Goal: Information Seeking & Learning: Compare options

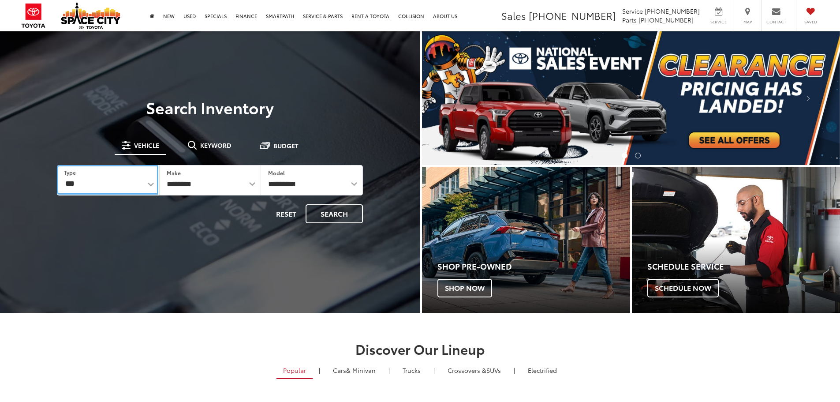
click at [127, 182] on select "*** *** **** *********" at bounding box center [107, 180] width 101 height 30
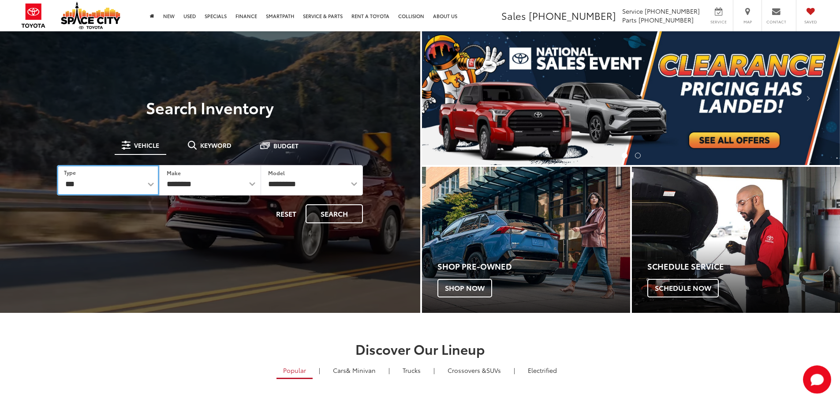
select select "******"
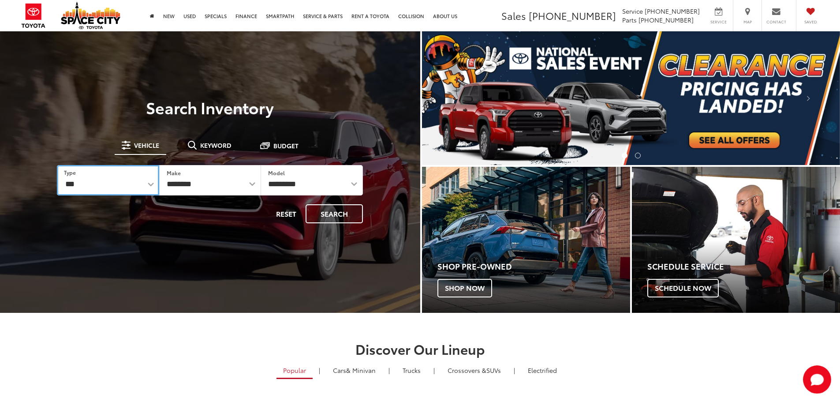
click at [57, 165] on select "*** *** **** *********" at bounding box center [108, 180] width 102 height 30
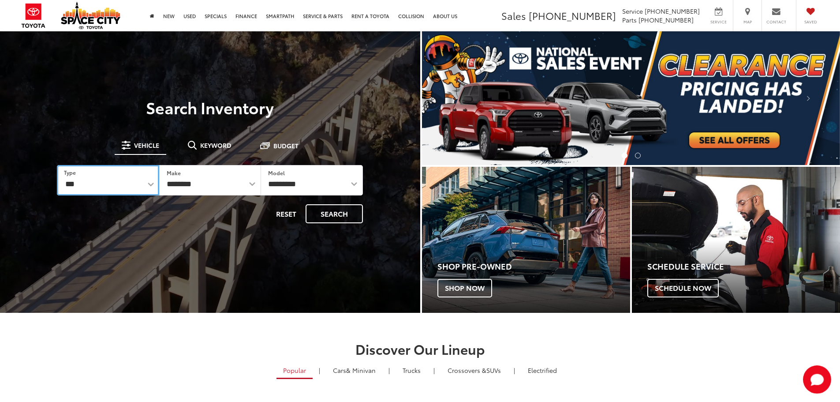
select select "******"
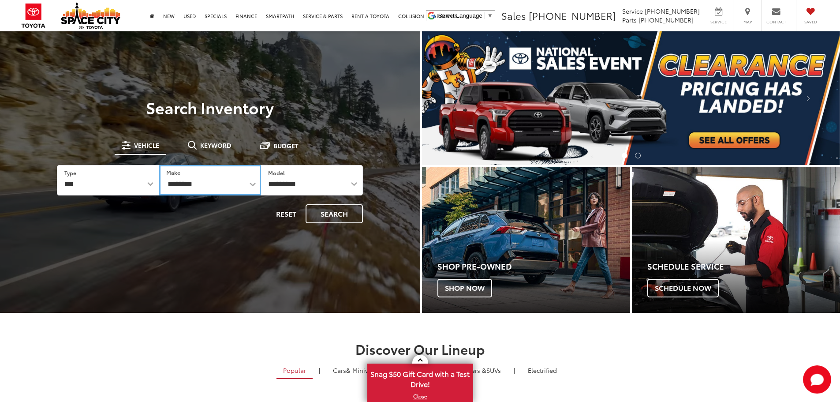
click at [223, 182] on select "******** ******" at bounding box center [210, 180] width 102 height 30
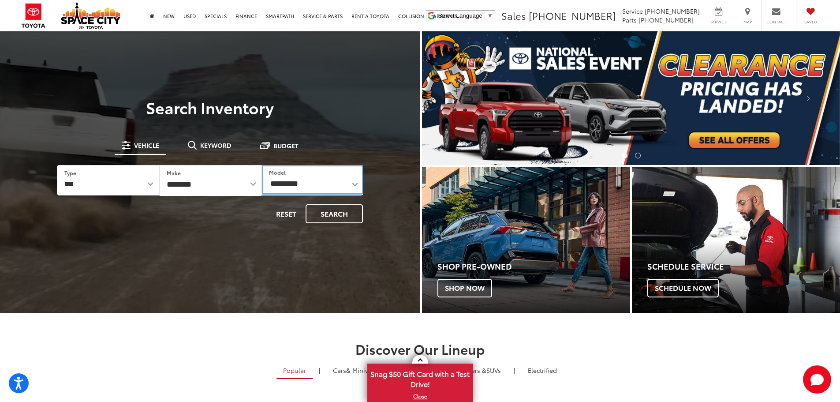
click at [316, 180] on select "**********" at bounding box center [312, 180] width 101 height 30
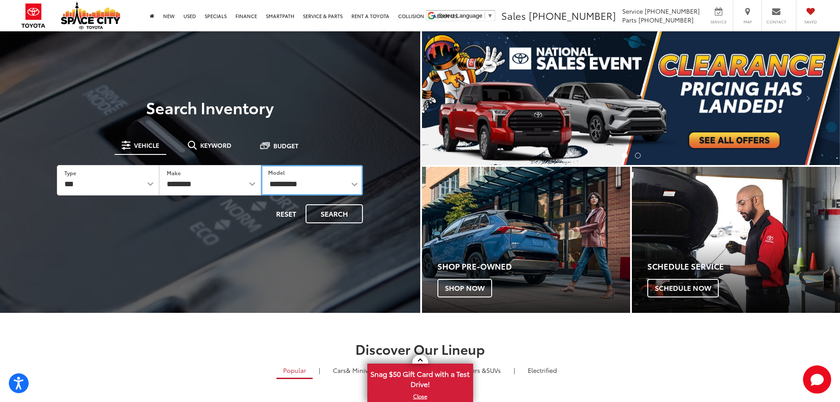
select select "****"
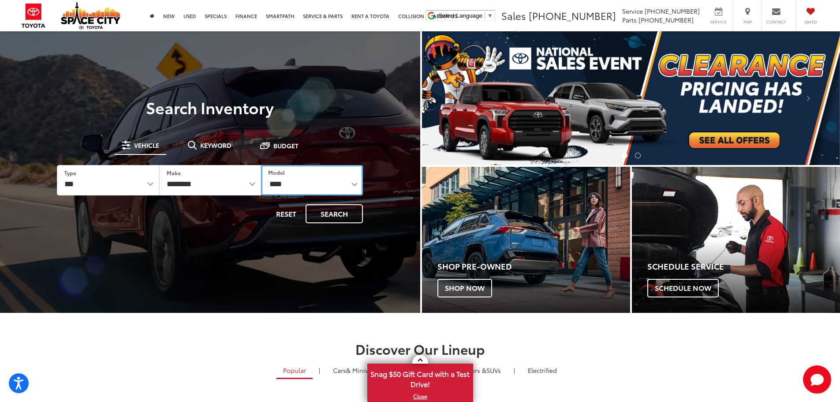
click at [261, 165] on select "**********" at bounding box center [312, 180] width 102 height 30
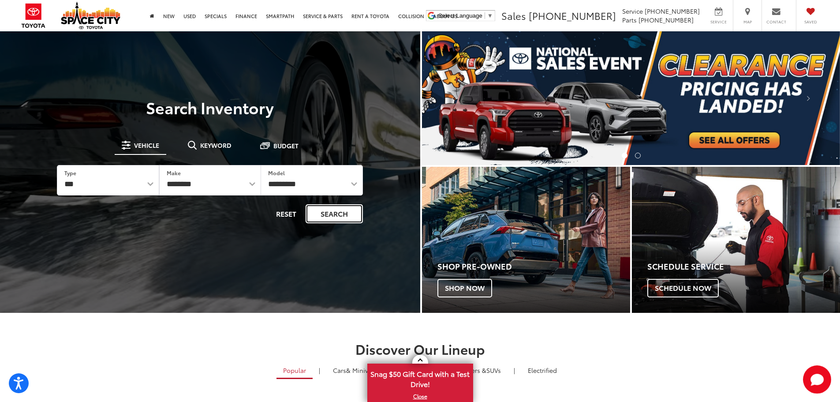
click at [317, 218] on button "Search" at bounding box center [334, 213] width 57 height 19
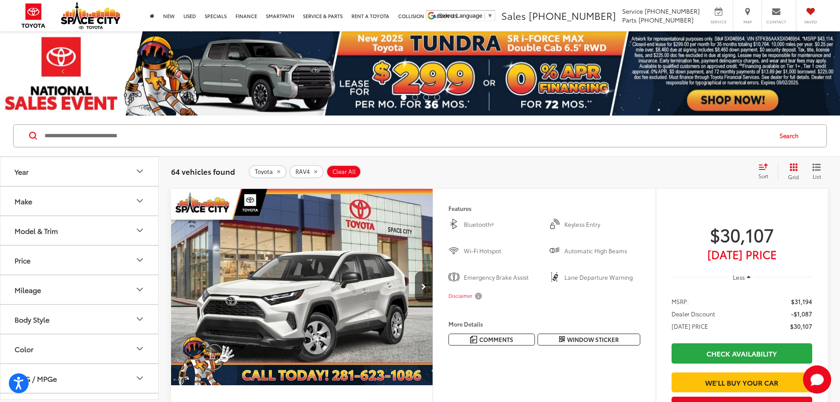
click at [139, 228] on icon "Model & Trim" at bounding box center [139, 230] width 11 height 11
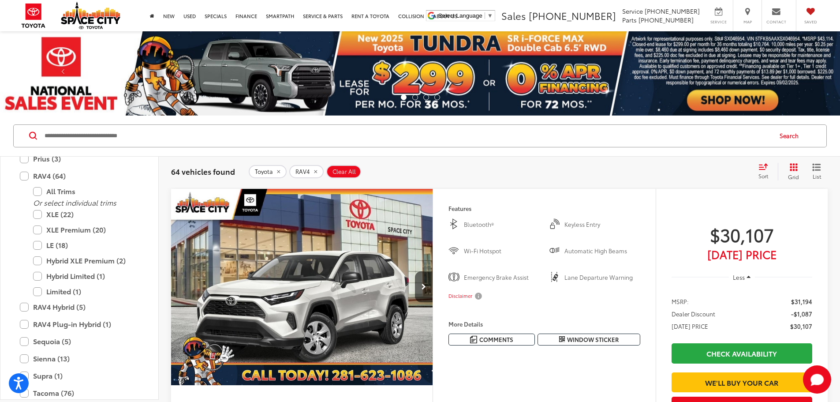
scroll to position [392, 0]
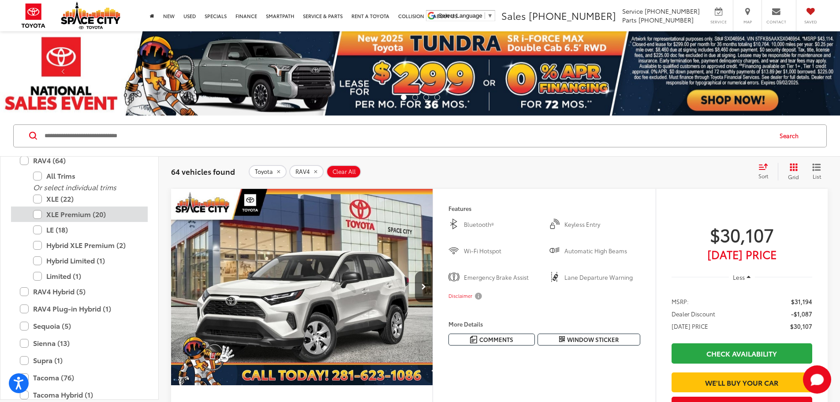
click at [104, 211] on label "XLE Premium (20)" at bounding box center [86, 213] width 106 height 15
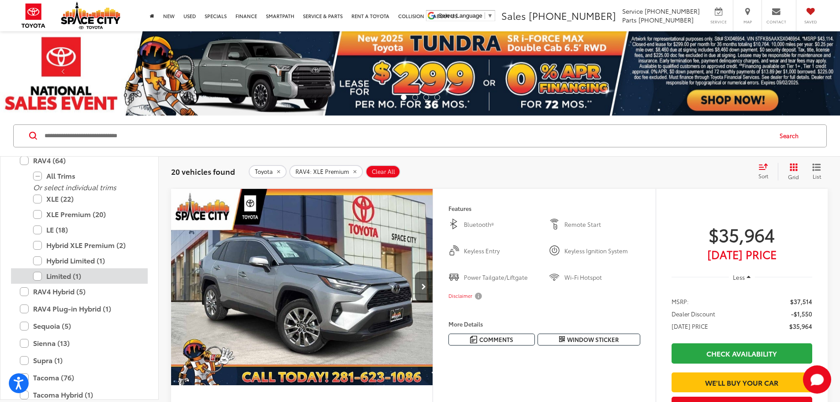
click at [91, 275] on label "Limited (1)" at bounding box center [86, 275] width 106 height 15
click at [92, 259] on label "Hybrid Limited (1)" at bounding box center [86, 260] width 106 height 15
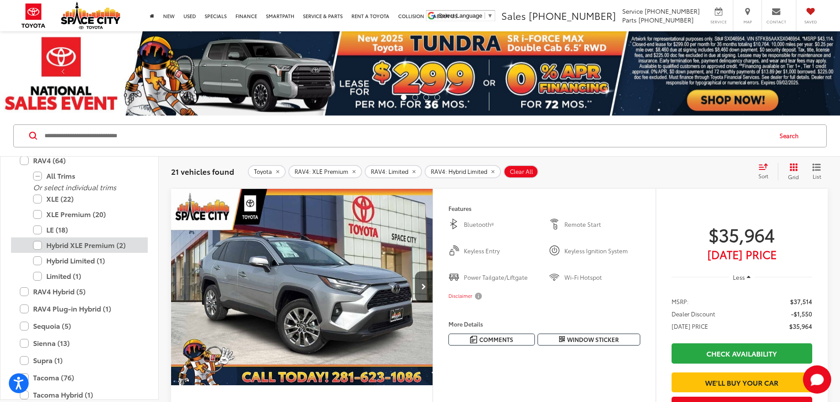
click at [93, 243] on label "Hybrid XLE Premium (2)" at bounding box center [86, 244] width 106 height 15
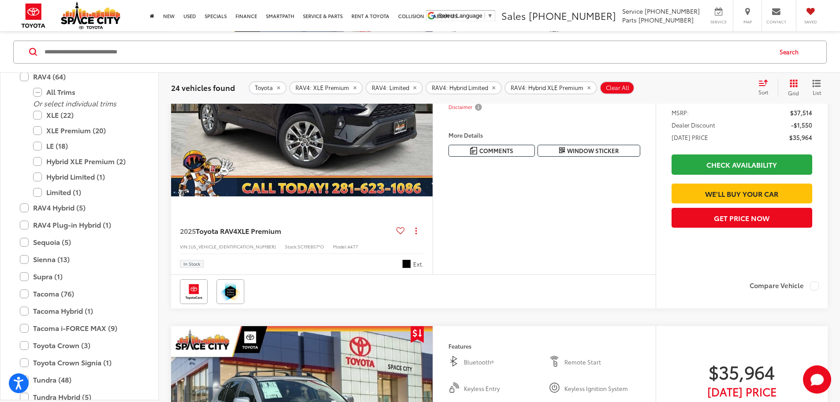
scroll to position [1191, 0]
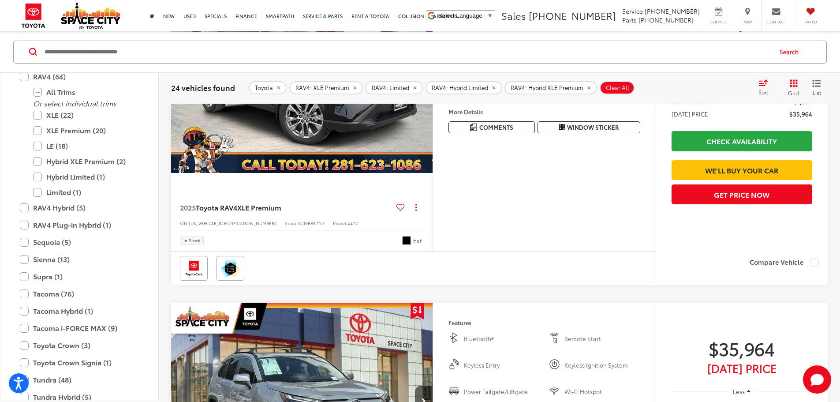
click at [426, 78] on icon "Next image" at bounding box center [424, 74] width 4 height 6
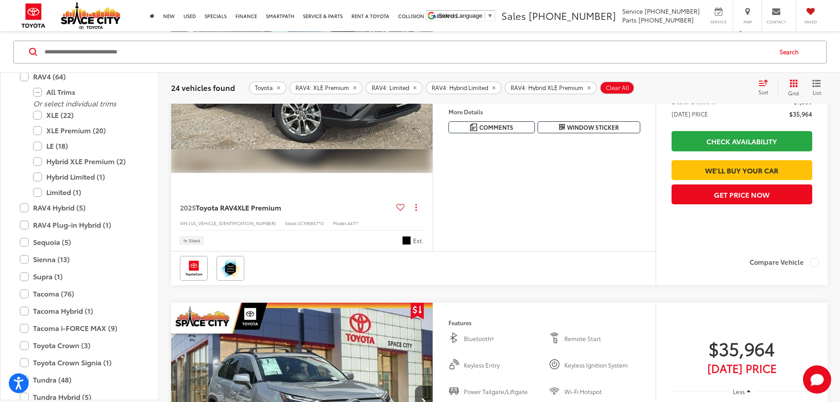
click at [426, 78] on icon "Next image" at bounding box center [424, 74] width 4 height 6
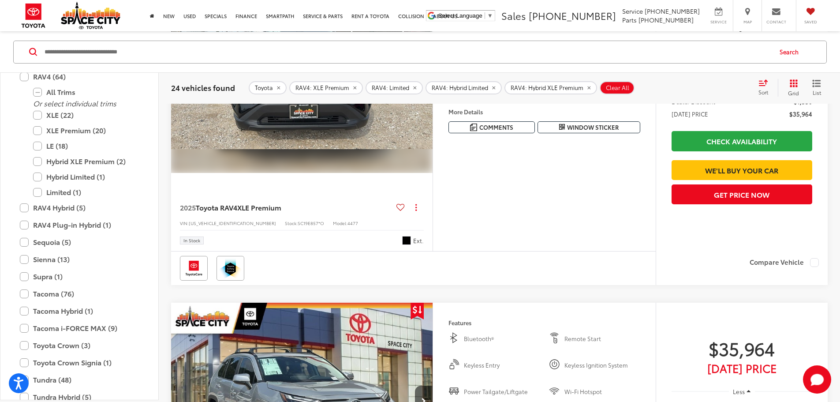
click at [426, 78] on icon "Next image" at bounding box center [424, 74] width 4 height 6
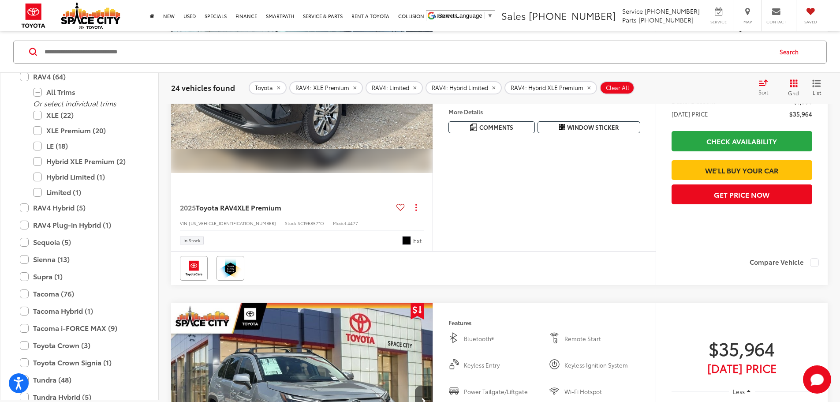
scroll to position [0, 1003]
click at [426, 78] on icon "Next image" at bounding box center [424, 74] width 4 height 6
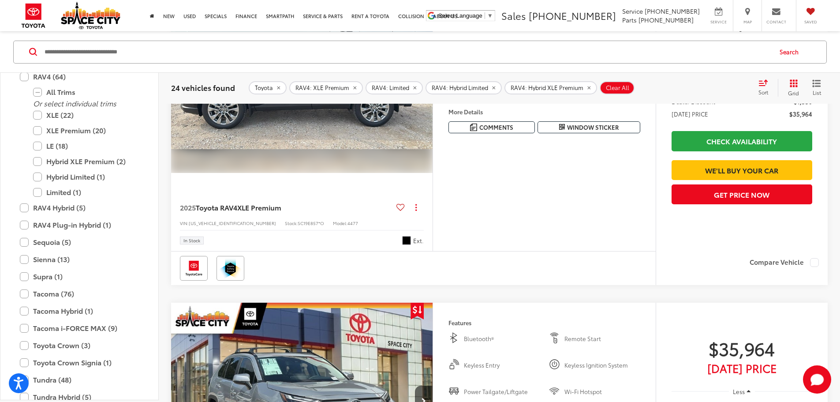
scroll to position [0, 1337]
click at [426, 78] on icon "Next image" at bounding box center [424, 74] width 4 height 6
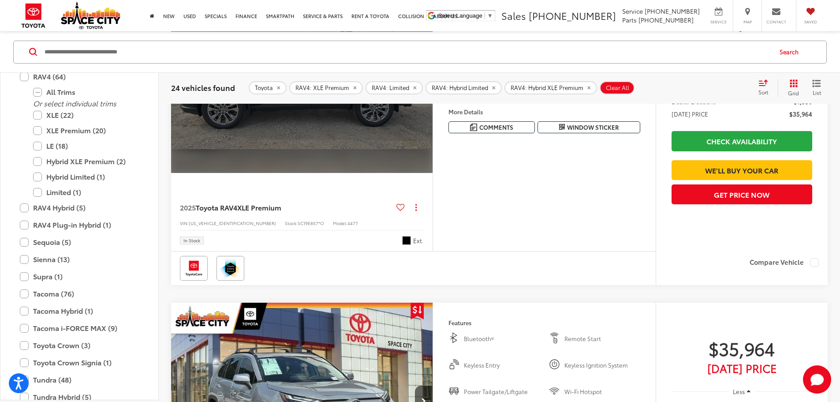
scroll to position [0, 1672]
click at [432, 173] on div "View More" at bounding box center [300, 74] width 263 height 197
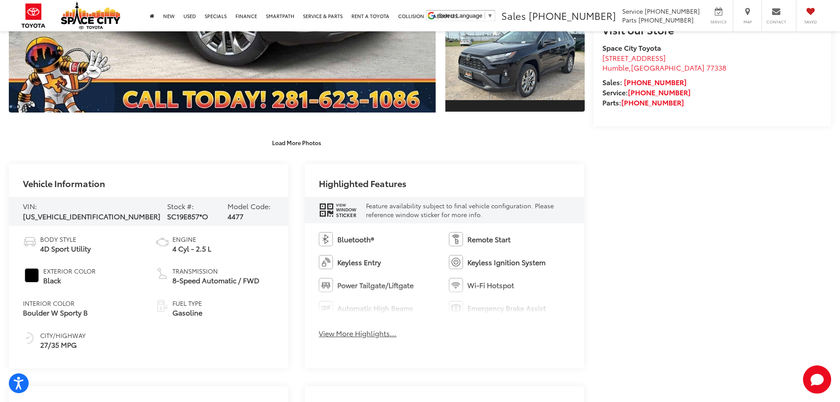
scroll to position [397, 0]
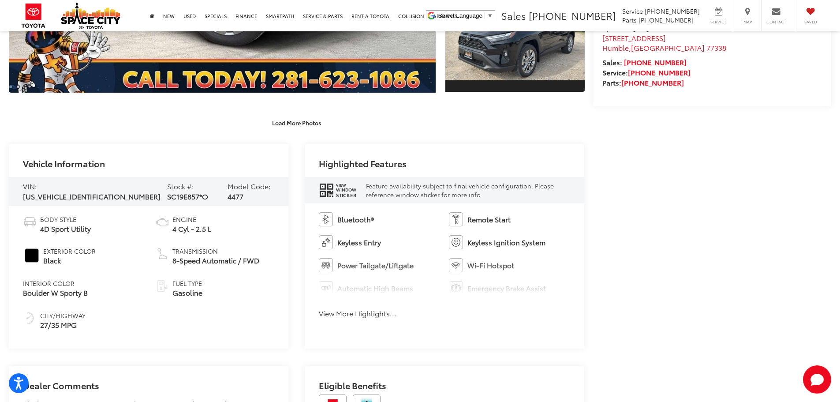
click at [386, 315] on button "View More Highlights..." at bounding box center [358, 313] width 78 height 10
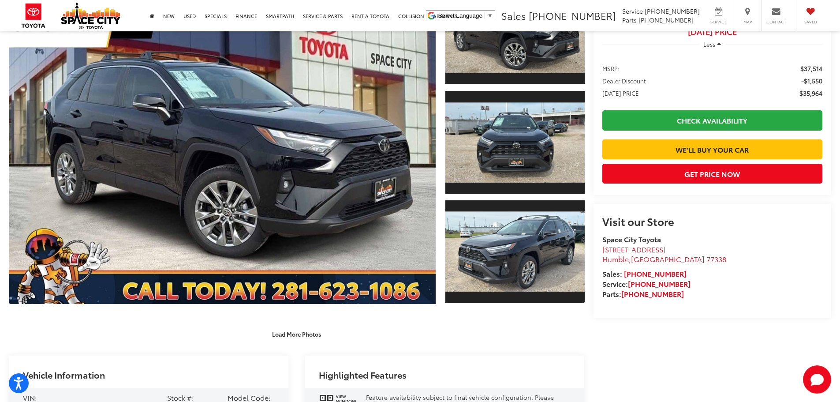
scroll to position [176, 0]
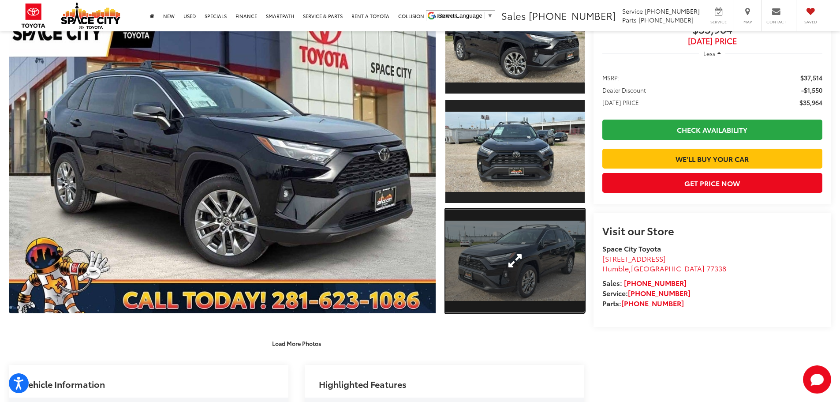
click at [511, 265] on link "Expand Photo 3" at bounding box center [514, 261] width 139 height 105
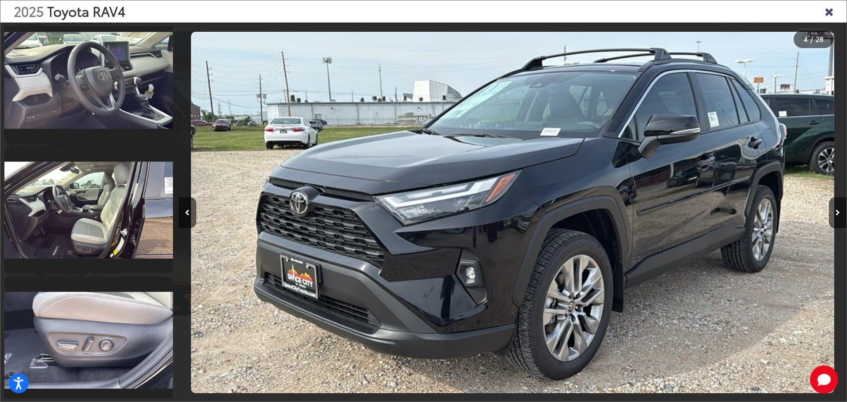
scroll to position [1441, 0]
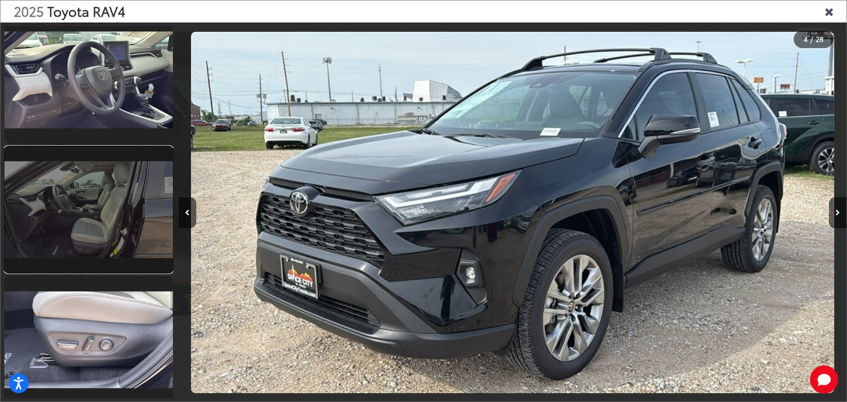
click at [86, 249] on link at bounding box center [88, 209] width 168 height 126
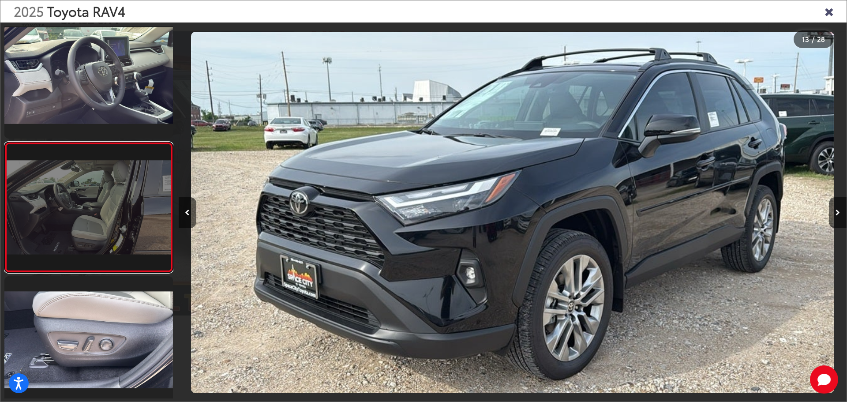
scroll to position [1462, 0]
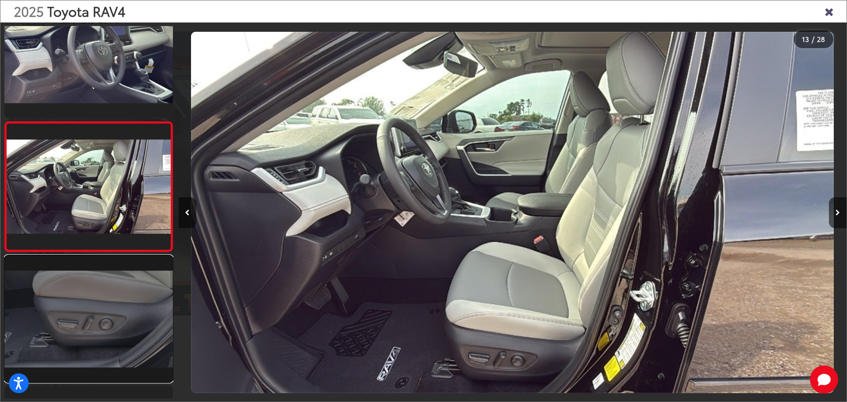
click at [86, 294] on link at bounding box center [88, 318] width 168 height 126
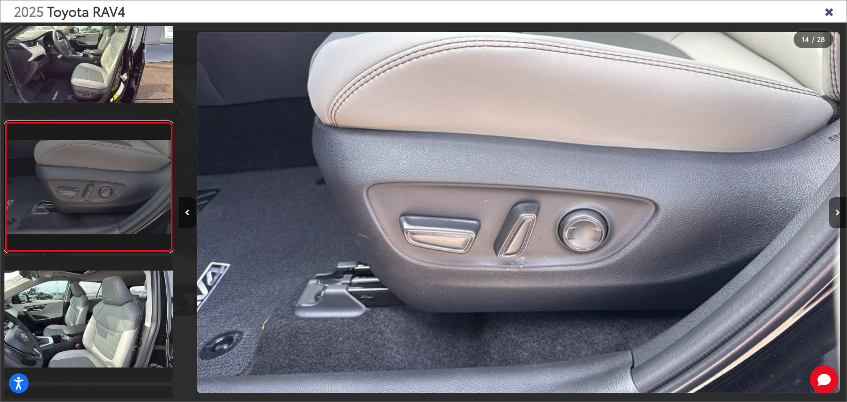
scroll to position [0, 8681]
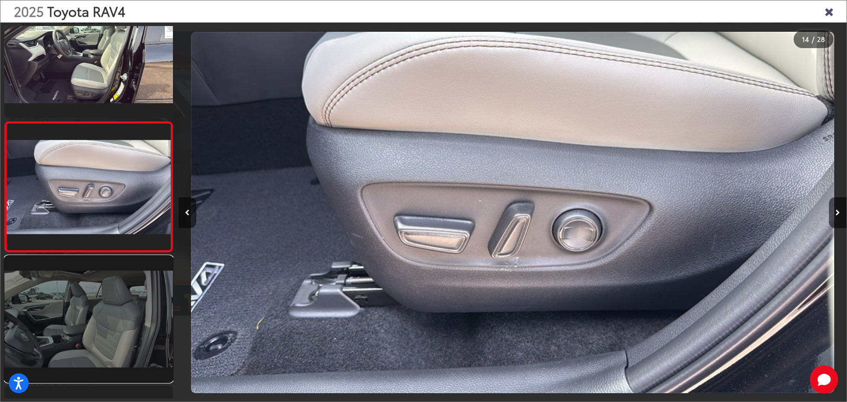
click at [93, 281] on link at bounding box center [88, 319] width 168 height 126
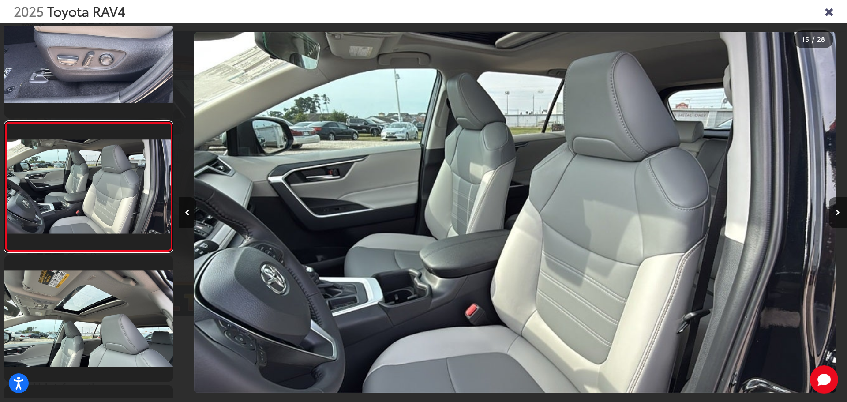
scroll to position [0, 9349]
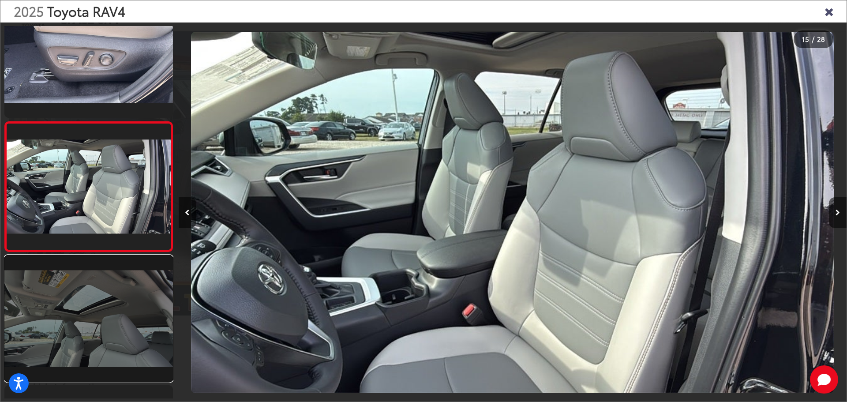
click at [111, 317] on link at bounding box center [88, 318] width 168 height 126
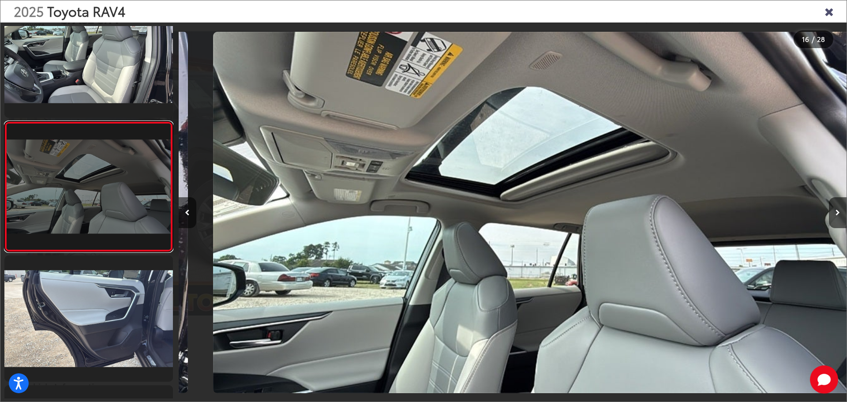
scroll to position [0, 10016]
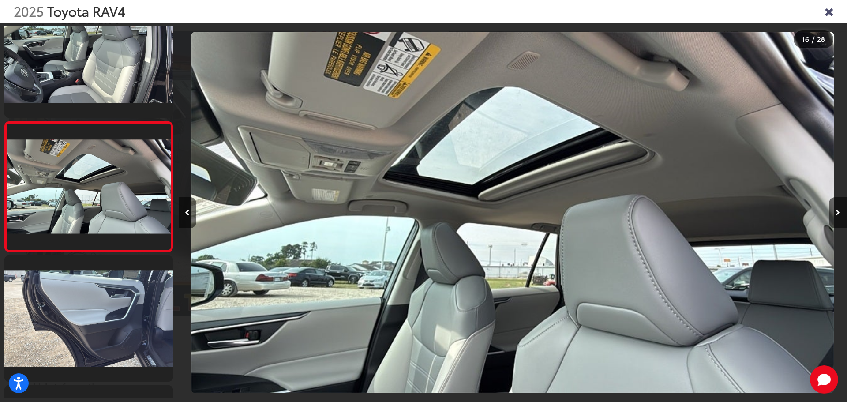
click at [828, 12] on icon "Close gallery" at bounding box center [828, 10] width 9 height 11
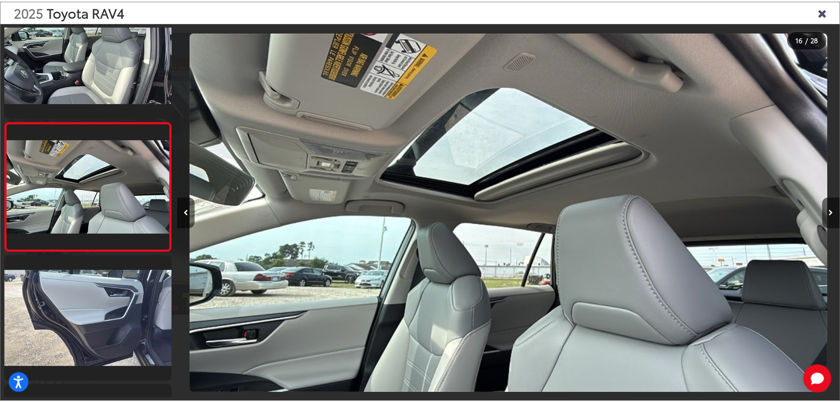
scroll to position [176, 0]
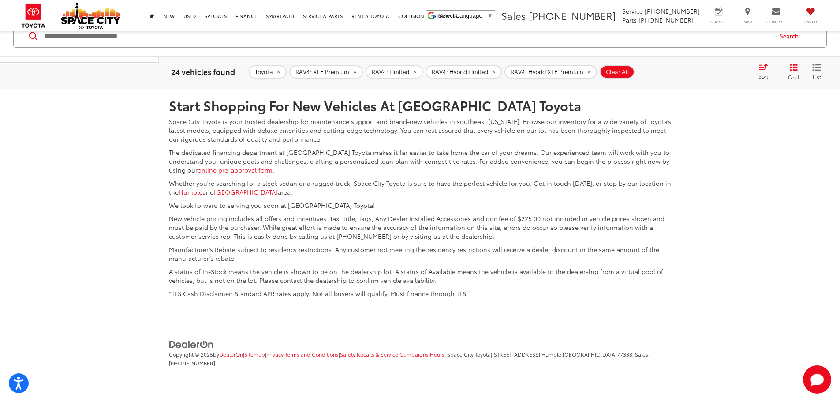
scroll to position [4626, 0]
click at [708, 31] on link "2" at bounding box center [715, 23] width 14 height 16
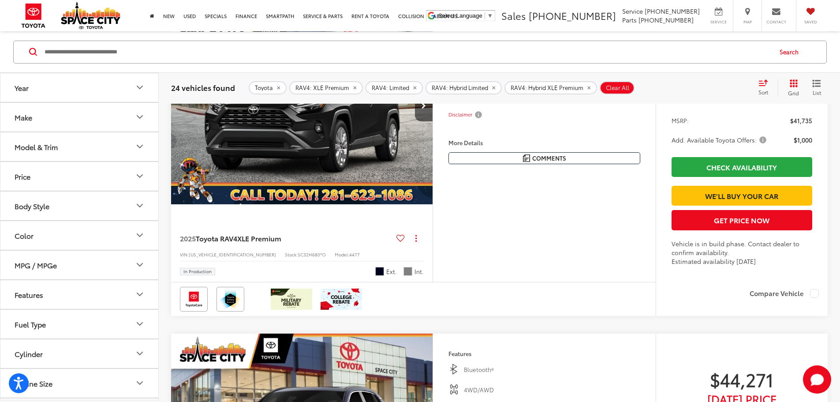
scroll to position [3171, 0]
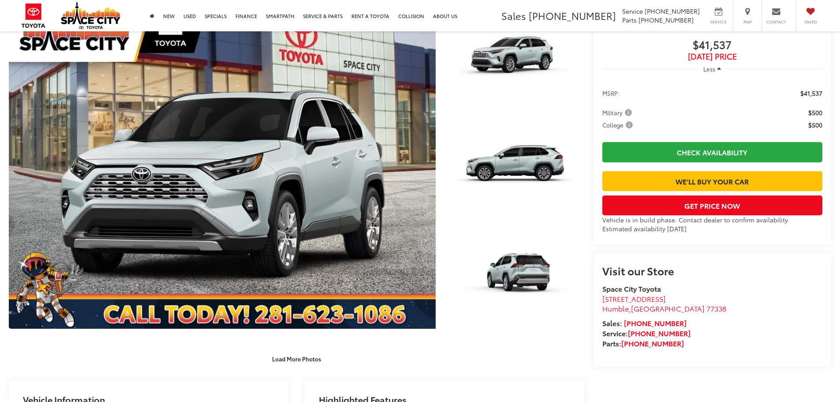
scroll to position [220, 0]
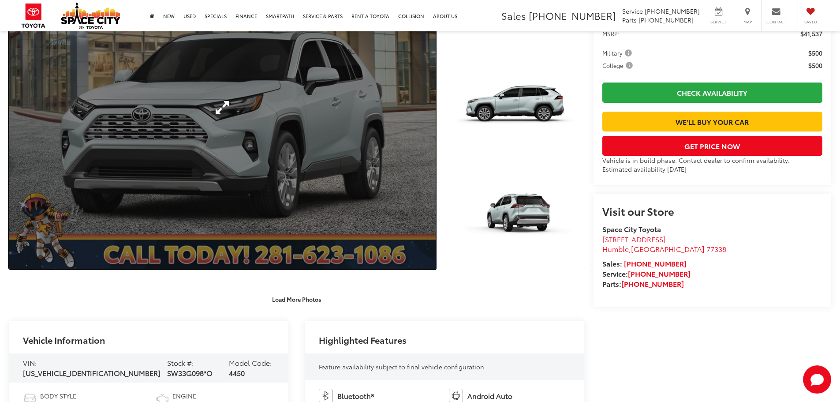
click at [392, 174] on link "Expand Photo 0" at bounding box center [222, 107] width 427 height 323
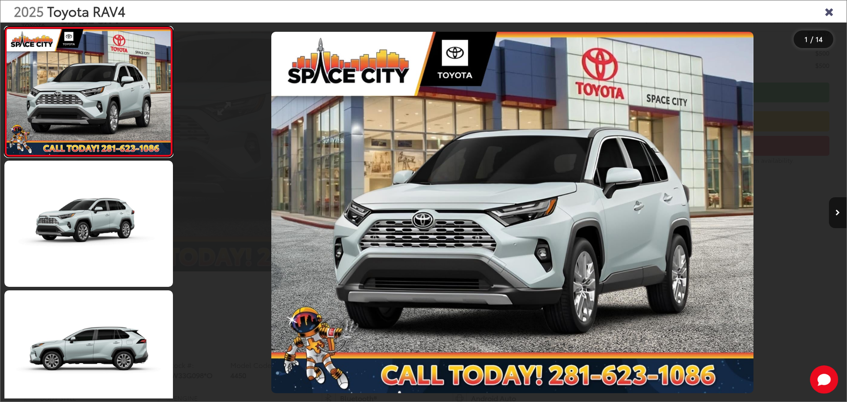
scroll to position [0, 0]
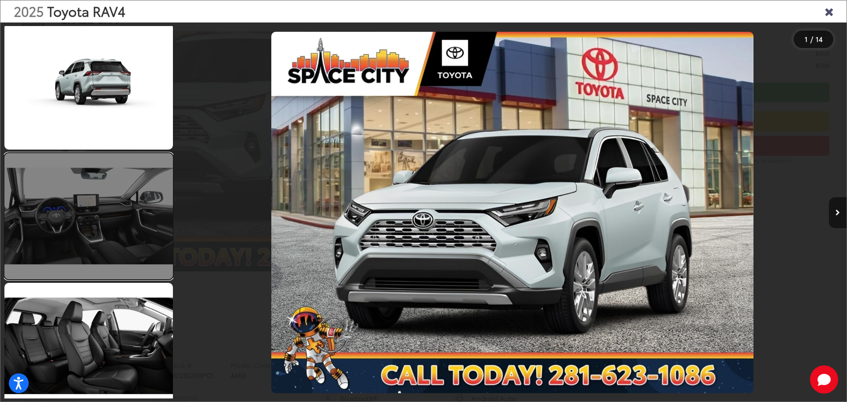
click at [101, 197] on link at bounding box center [88, 216] width 168 height 126
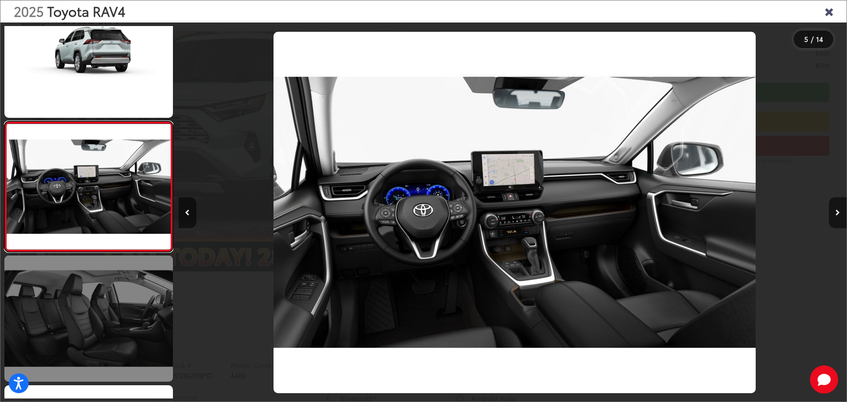
scroll to position [0, 2671]
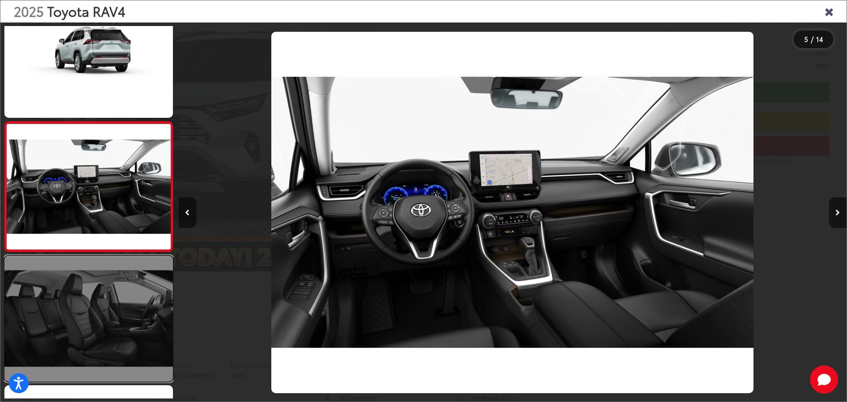
click at [95, 289] on link at bounding box center [88, 318] width 168 height 126
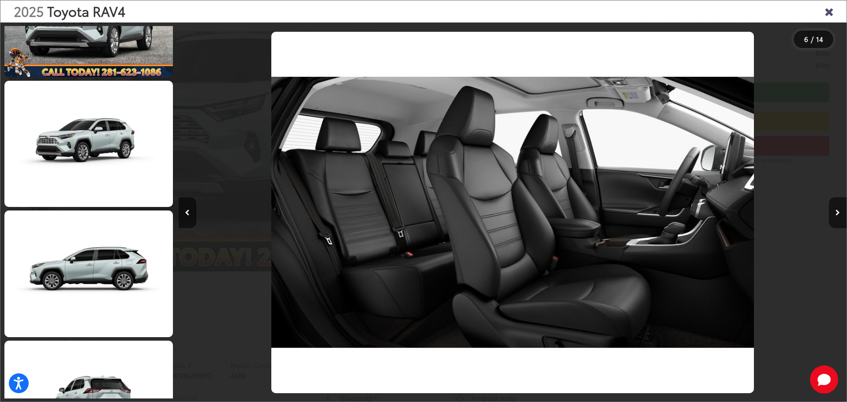
scroll to position [0, 0]
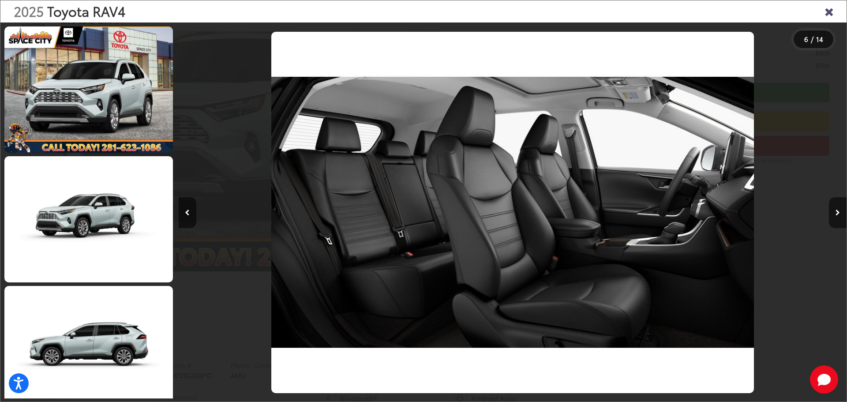
click at [828, 10] on icon "Close gallery" at bounding box center [828, 10] width 9 height 11
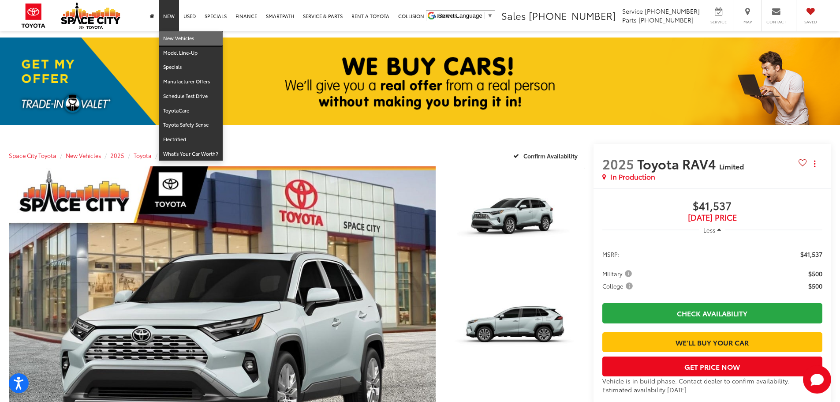
click at [172, 40] on link "New Vehicles" at bounding box center [191, 38] width 64 height 15
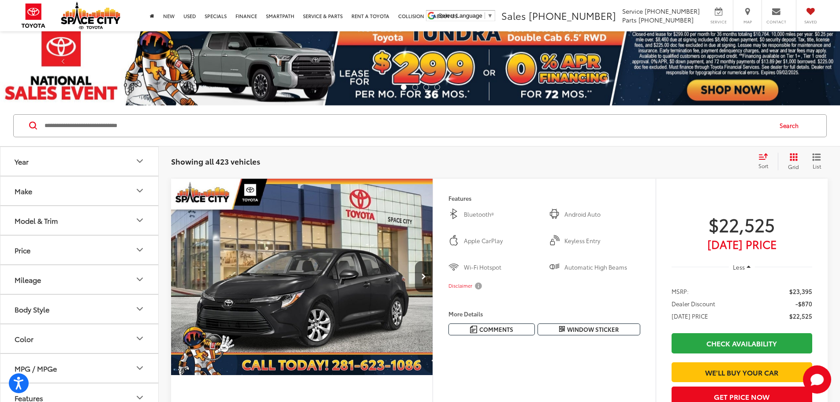
scroll to position [44, 0]
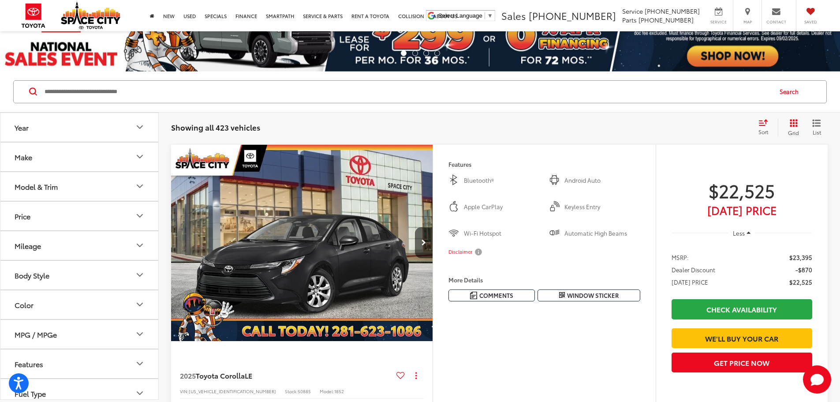
click at [134, 189] on button "Model & Trim" at bounding box center [79, 186] width 159 height 29
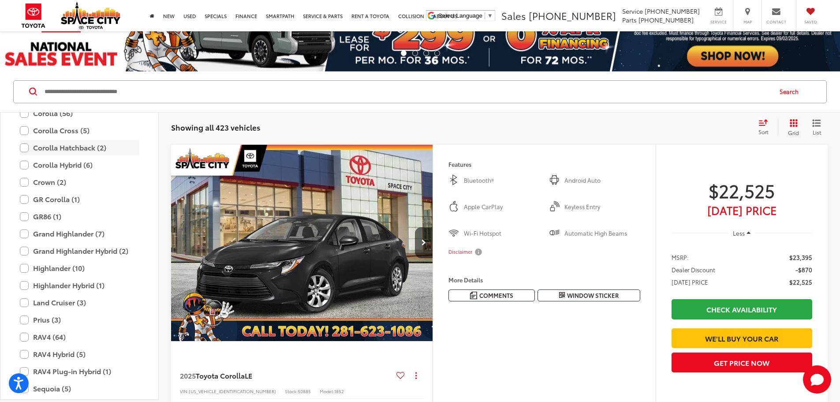
scroll to position [215, 0]
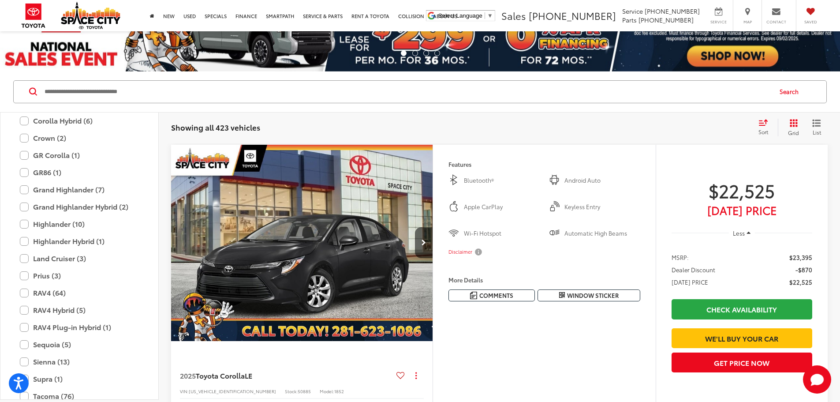
click at [102, 190] on label "Grand Highlander (7)" at bounding box center [79, 189] width 119 height 15
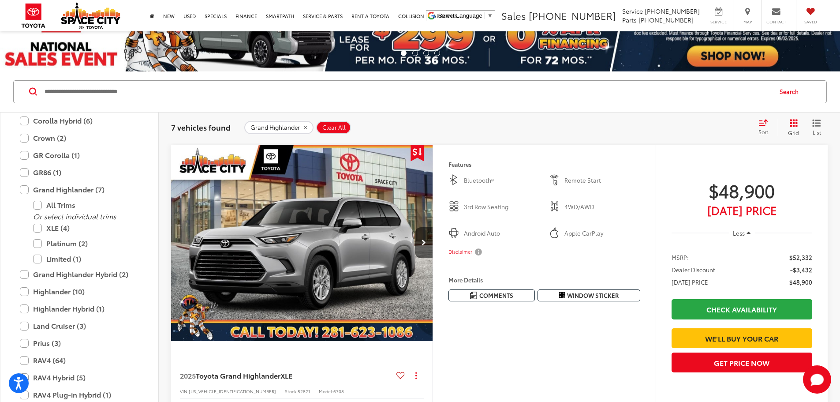
scroll to position [132, 0]
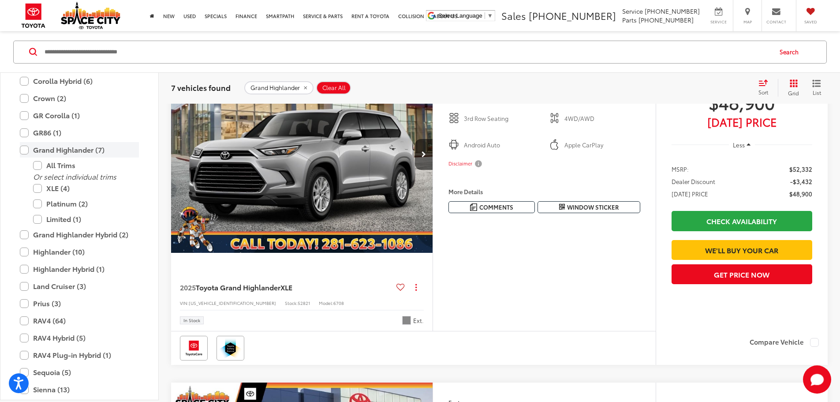
click at [25, 149] on label "Grand Highlander (7)" at bounding box center [79, 149] width 119 height 15
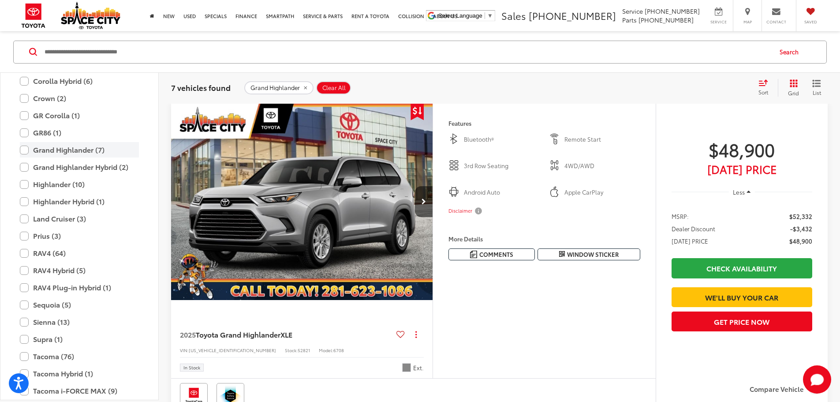
scroll to position [84, 0]
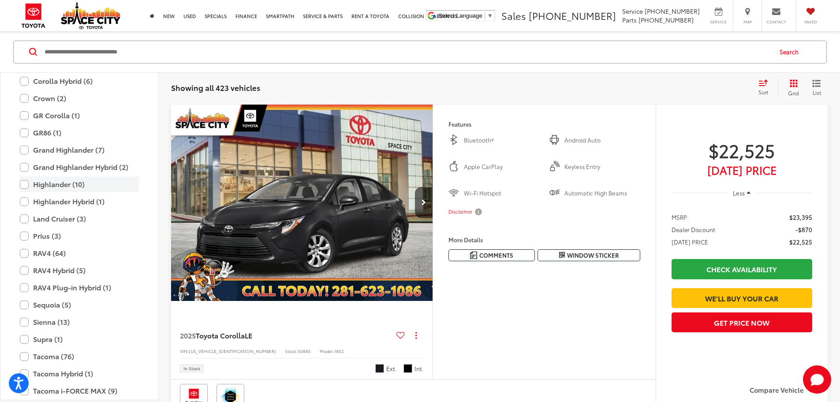
click at [25, 182] on label "Highlander (10)" at bounding box center [79, 183] width 119 height 15
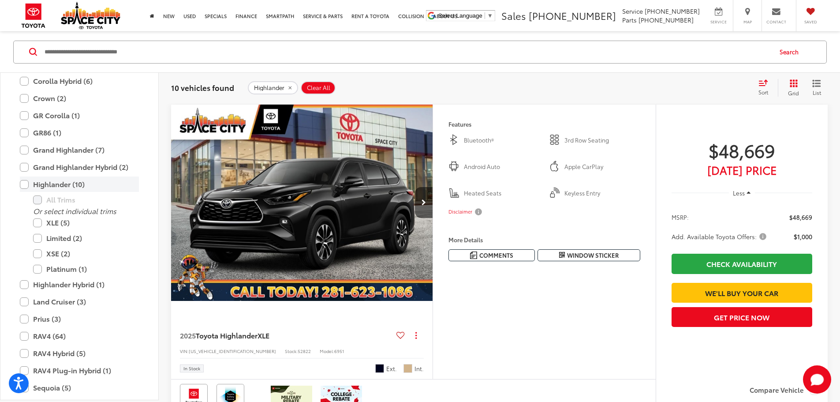
click at [25, 182] on label "Highlander (10)" at bounding box center [79, 183] width 119 height 15
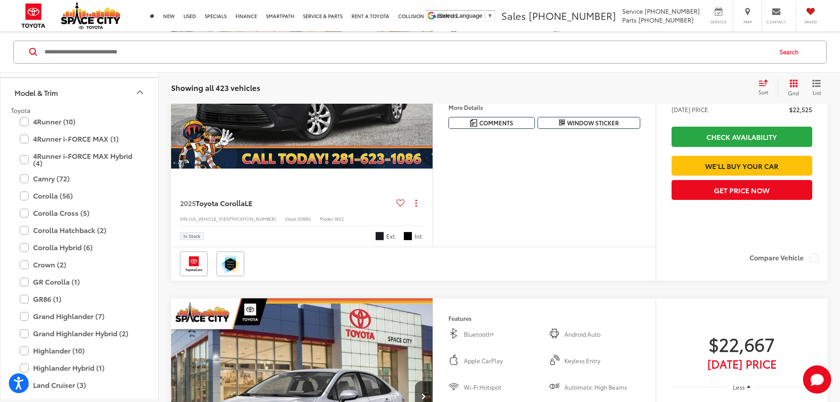
scroll to position [39, 0]
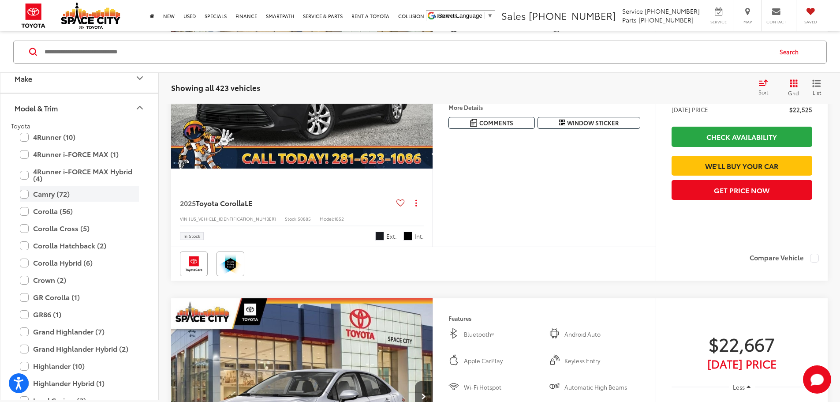
click at [74, 196] on label "Camry (72)" at bounding box center [79, 193] width 119 height 15
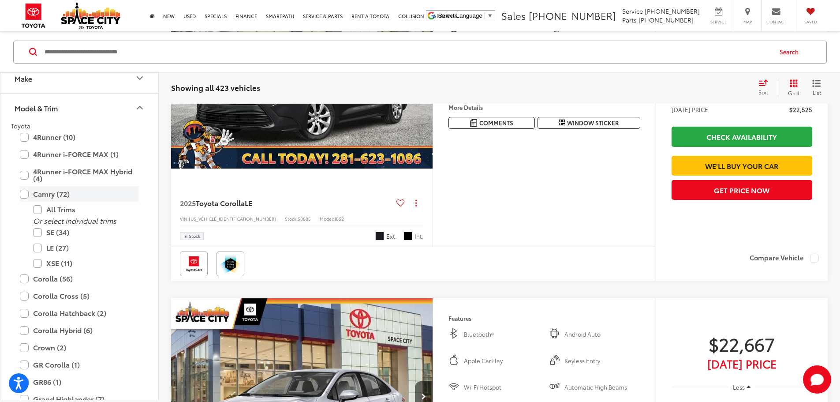
scroll to position [84, 0]
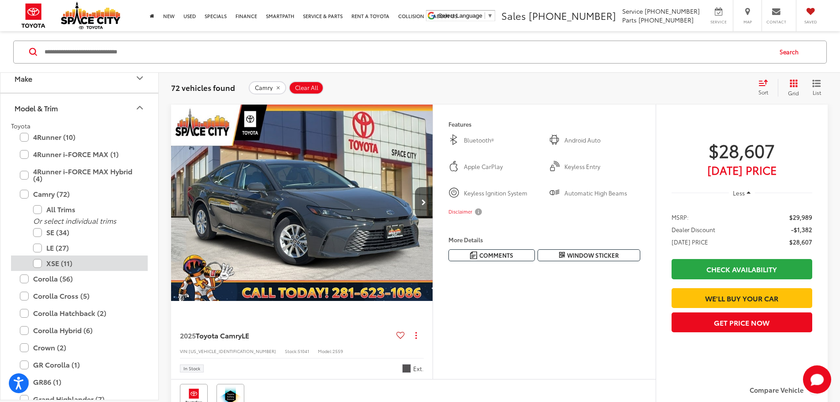
click at [56, 260] on label "XSE (11)" at bounding box center [86, 262] width 106 height 15
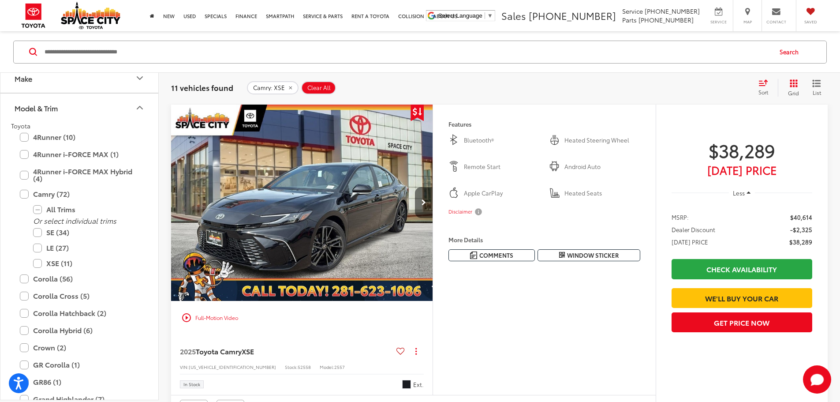
click at [426, 205] on icon "Next image" at bounding box center [424, 202] width 4 height 6
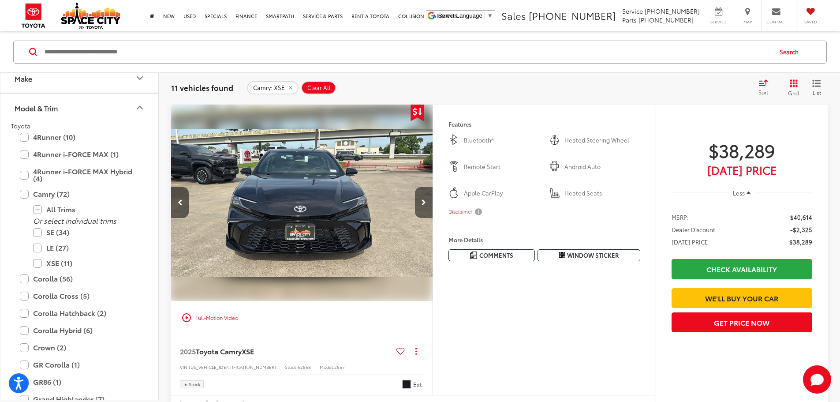
click at [426, 205] on icon "Next image" at bounding box center [424, 202] width 4 height 6
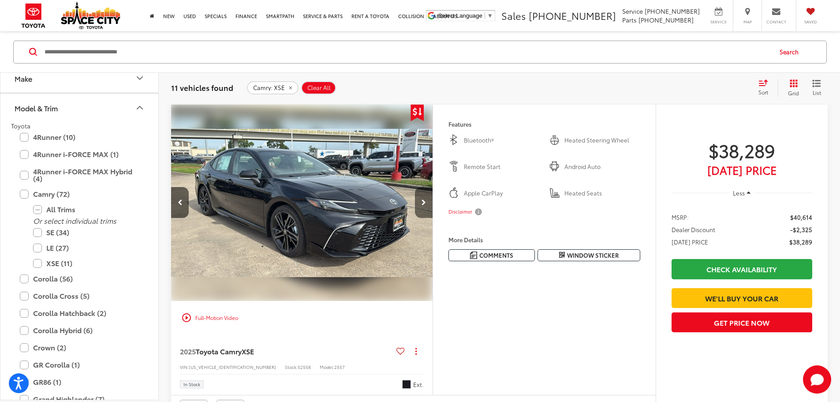
click at [426, 205] on icon "Next image" at bounding box center [424, 202] width 4 height 6
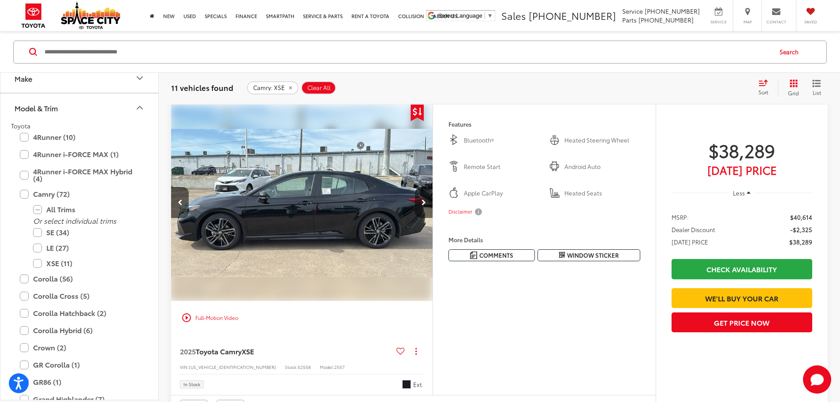
click at [426, 205] on icon "Next image" at bounding box center [424, 202] width 4 height 6
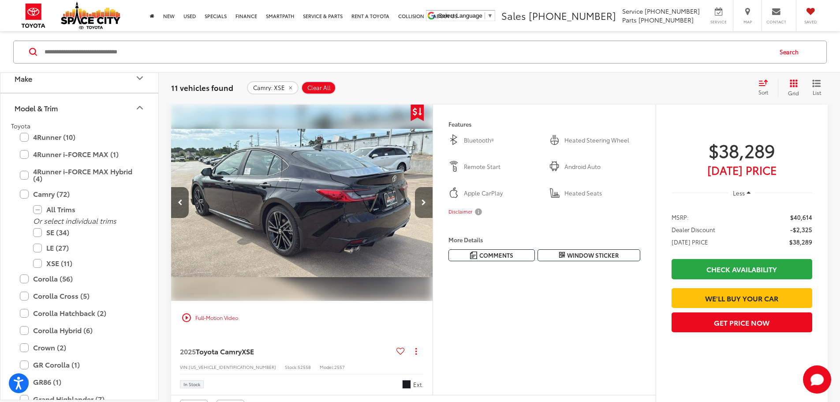
click at [426, 205] on icon "Next image" at bounding box center [424, 202] width 4 height 6
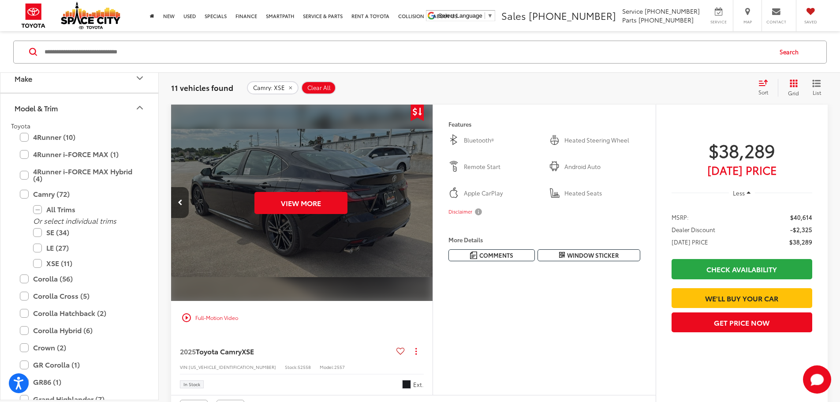
scroll to position [0, 1672]
click at [432, 231] on div "View More" at bounding box center [300, 203] width 263 height 197
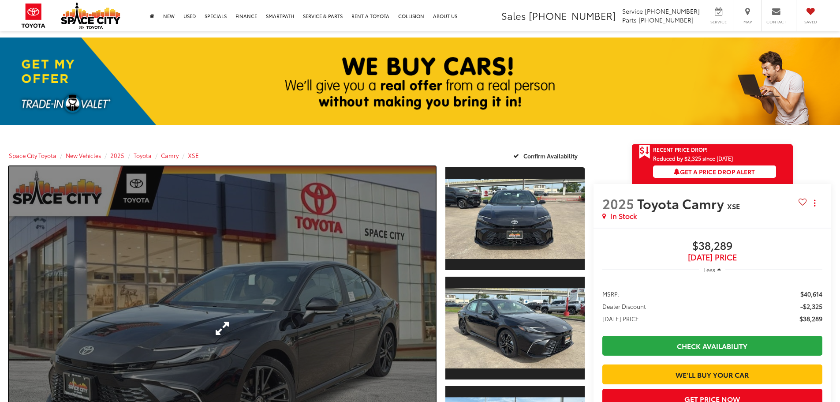
click at [402, 258] on link "Expand Photo 0" at bounding box center [222, 327] width 427 height 323
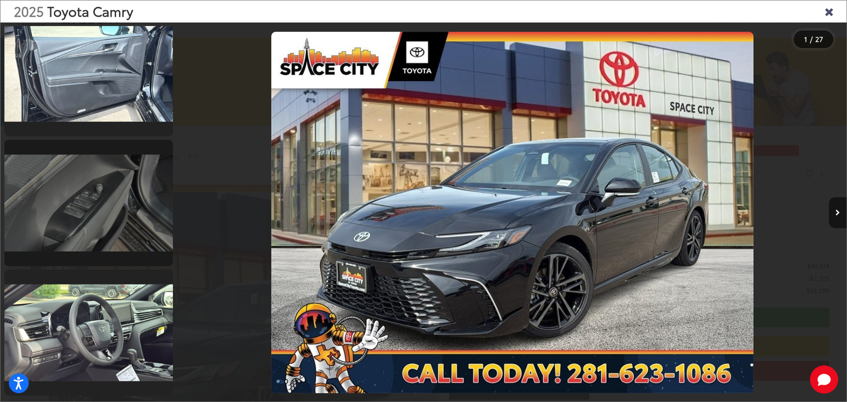
scroll to position [1102, 0]
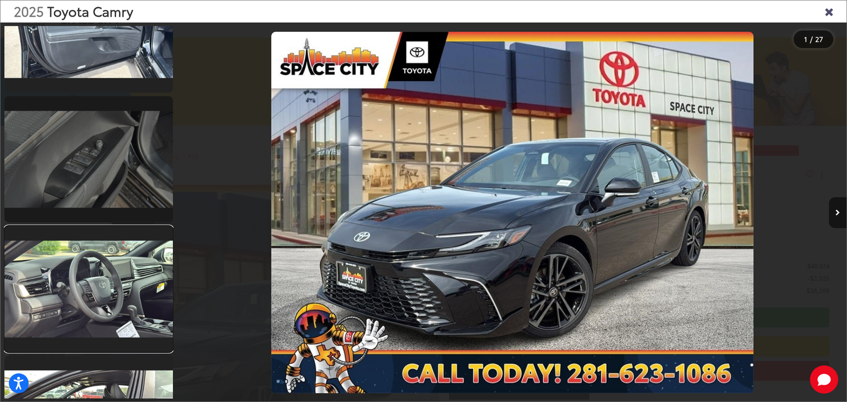
click at [127, 262] on link at bounding box center [88, 289] width 168 height 126
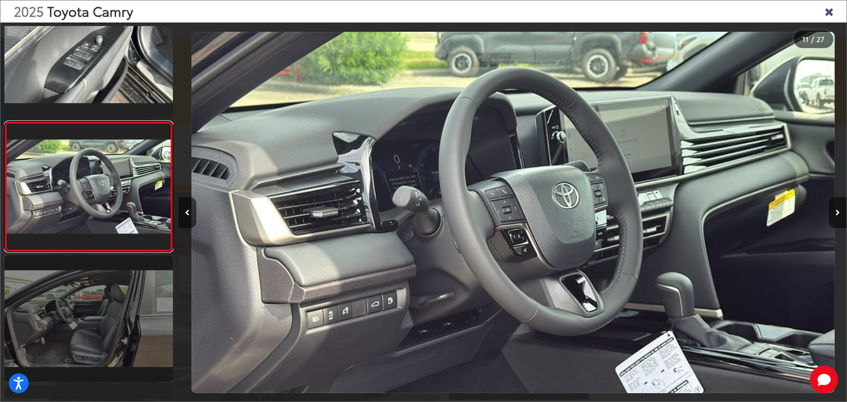
scroll to position [0, 6678]
click at [82, 312] on link at bounding box center [88, 318] width 168 height 126
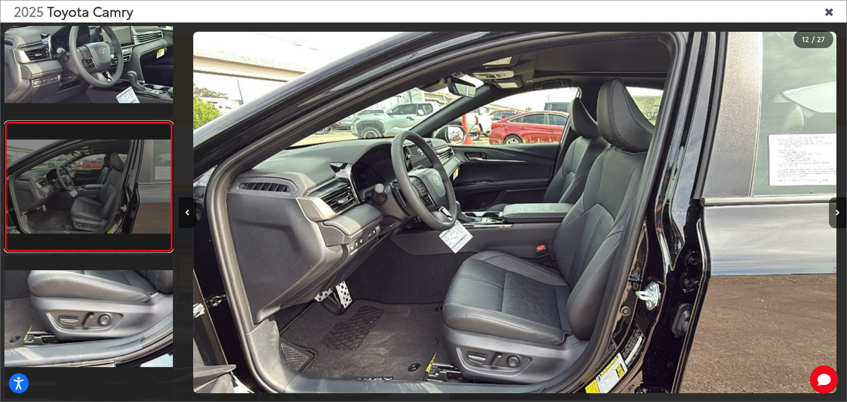
scroll to position [0, 7345]
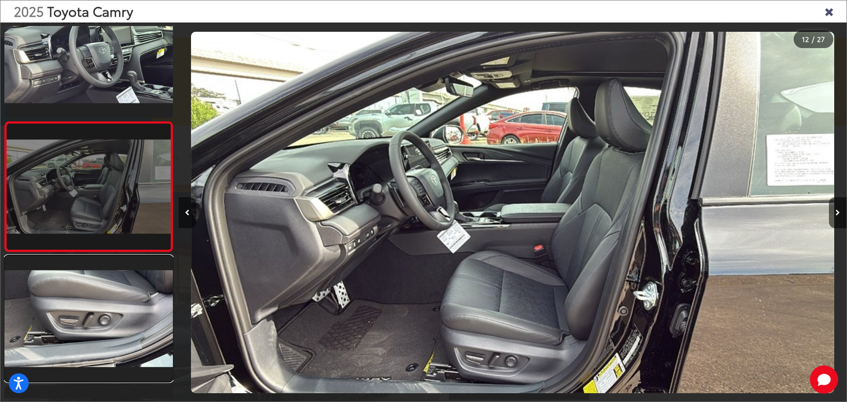
click at [82, 312] on link at bounding box center [88, 318] width 168 height 126
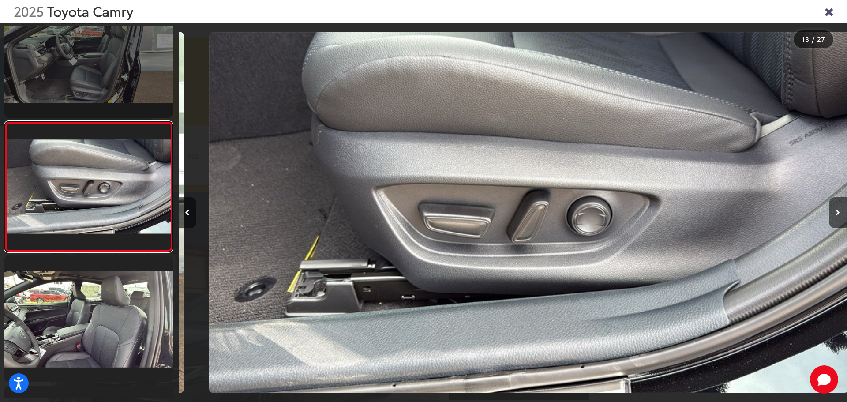
scroll to position [0, 8013]
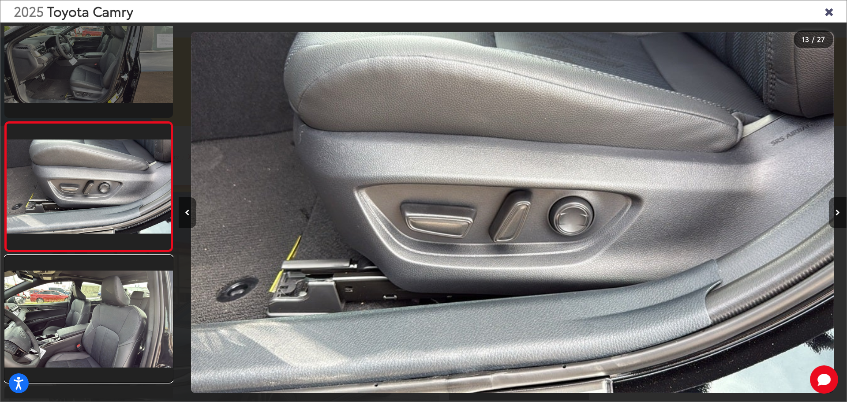
click at [82, 312] on link at bounding box center [88, 318] width 168 height 126
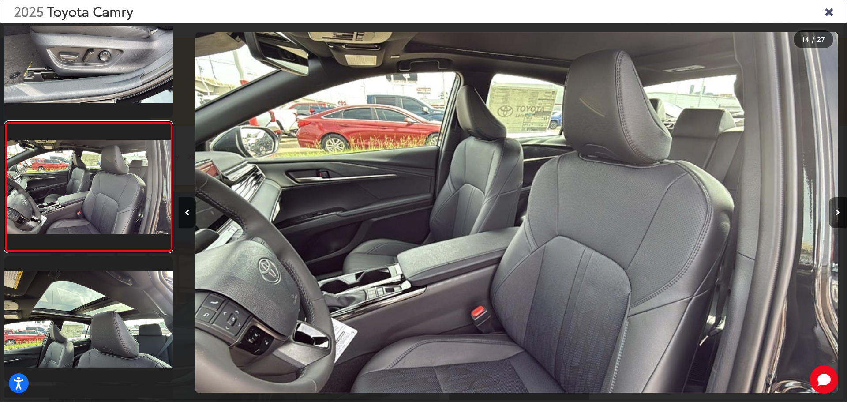
scroll to position [0, 8681]
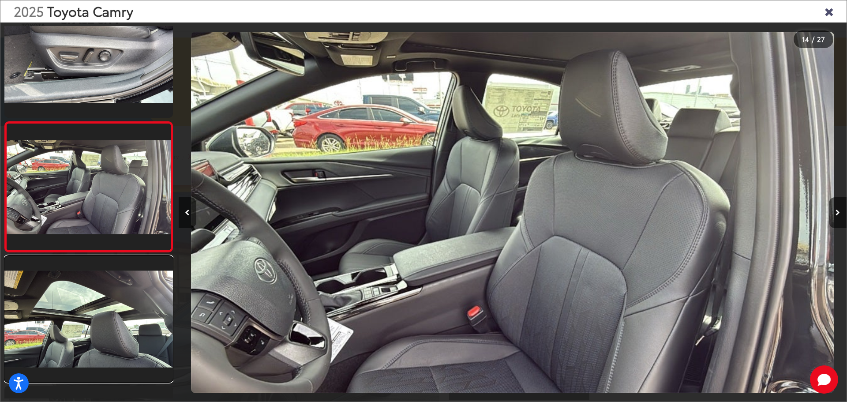
click at [82, 312] on link at bounding box center [88, 319] width 168 height 126
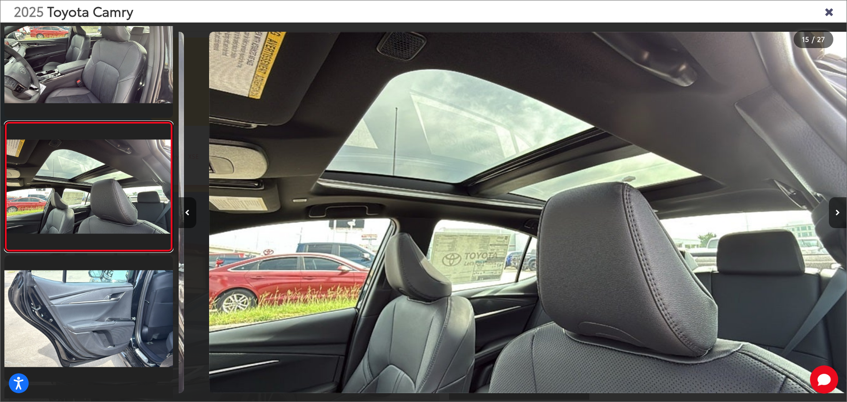
scroll to position [0, 9349]
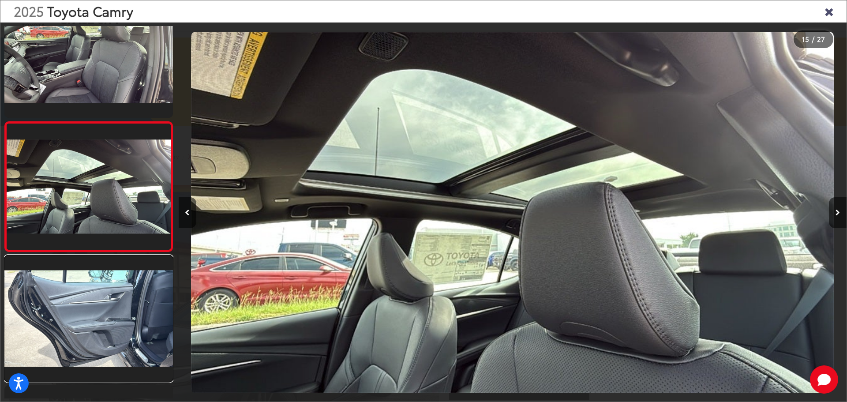
click at [82, 312] on link at bounding box center [88, 318] width 168 height 126
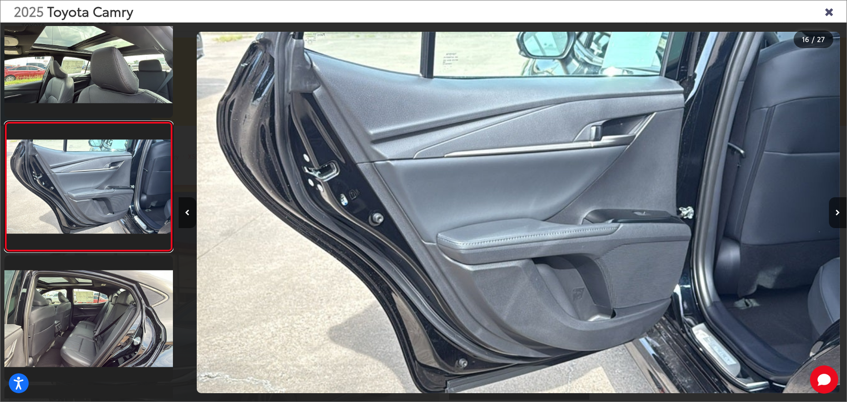
scroll to position [0, 10016]
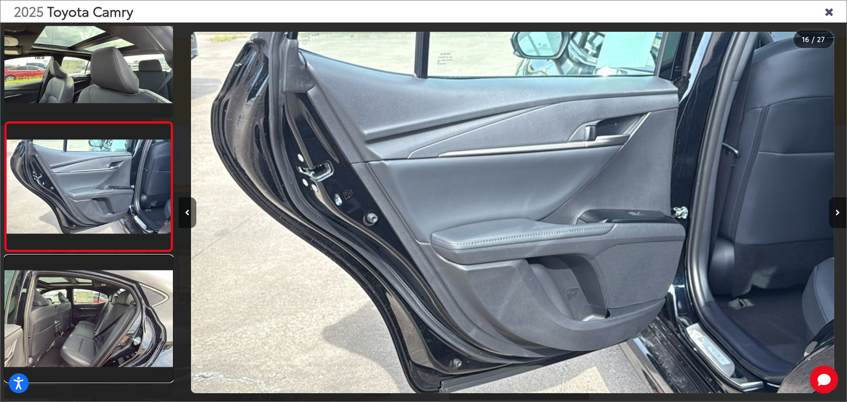
click at [82, 312] on link at bounding box center [88, 318] width 168 height 126
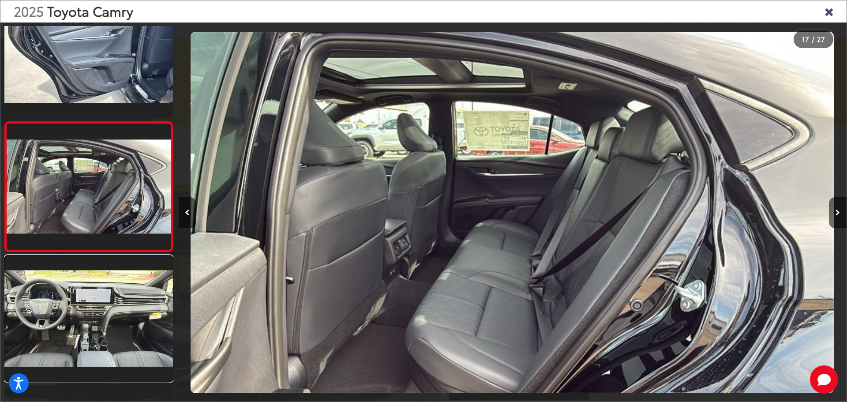
click at [82, 312] on link at bounding box center [88, 318] width 168 height 126
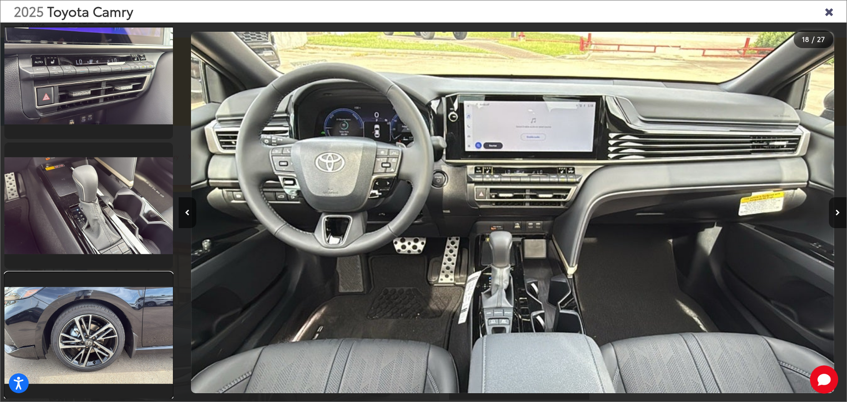
click at [125, 320] on link at bounding box center [88, 335] width 168 height 126
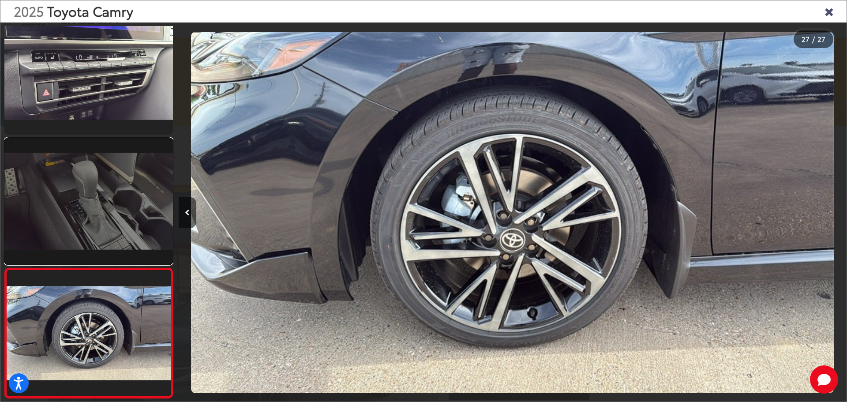
click at [131, 213] on link at bounding box center [88, 201] width 168 height 126
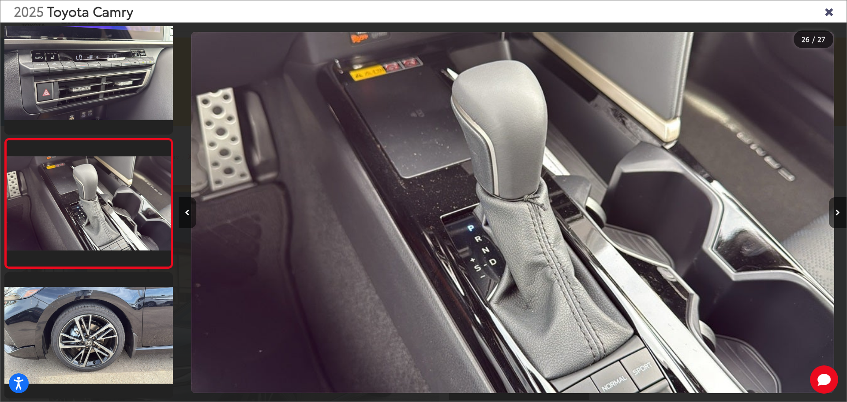
click at [829, 12] on icon "Close gallery" at bounding box center [828, 10] width 9 height 11
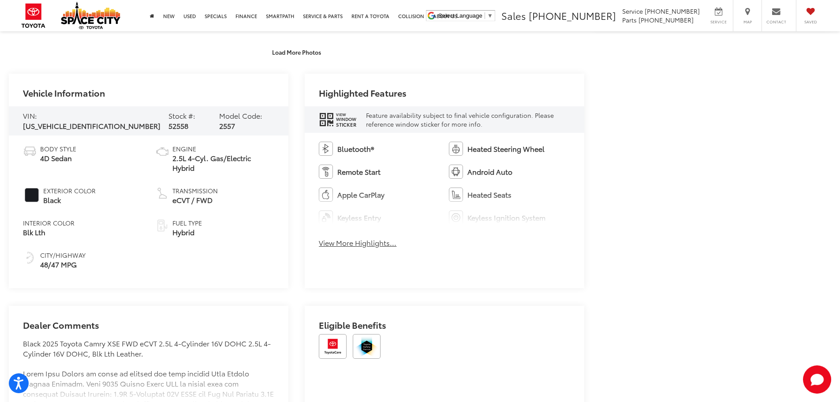
click at [383, 245] on button "View More Highlights..." at bounding box center [358, 243] width 78 height 10
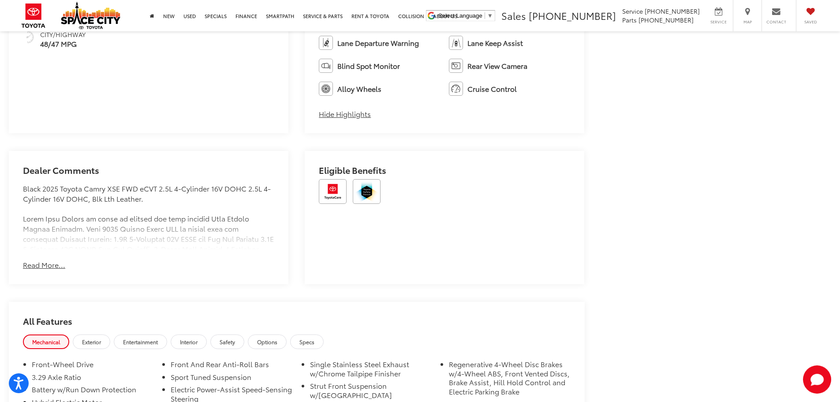
click at [49, 266] on button "Read More..." at bounding box center [44, 265] width 42 height 10
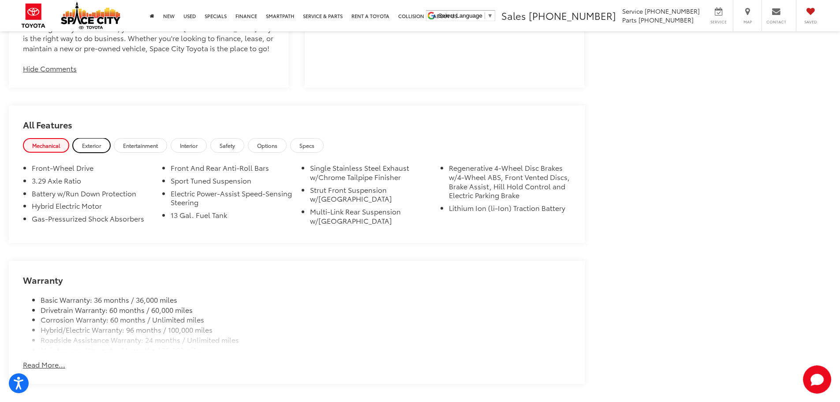
click at [91, 142] on span "Exterior" at bounding box center [91, 145] width 19 height 7
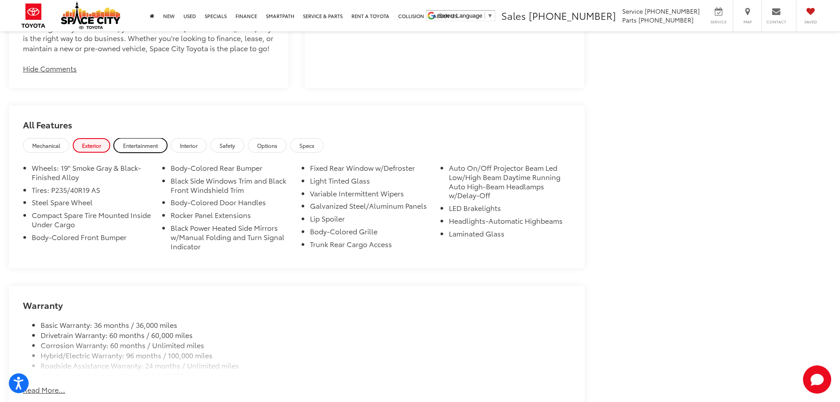
click at [135, 142] on span "Entertainment" at bounding box center [140, 145] width 35 height 7
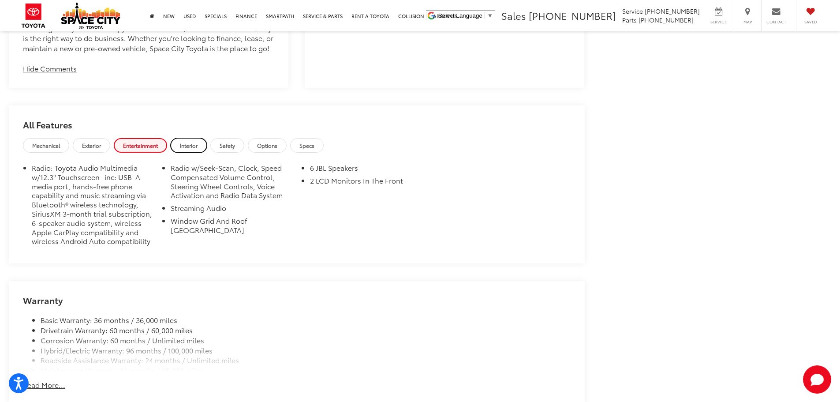
click at [190, 142] on span "Interior" at bounding box center [189, 145] width 18 height 7
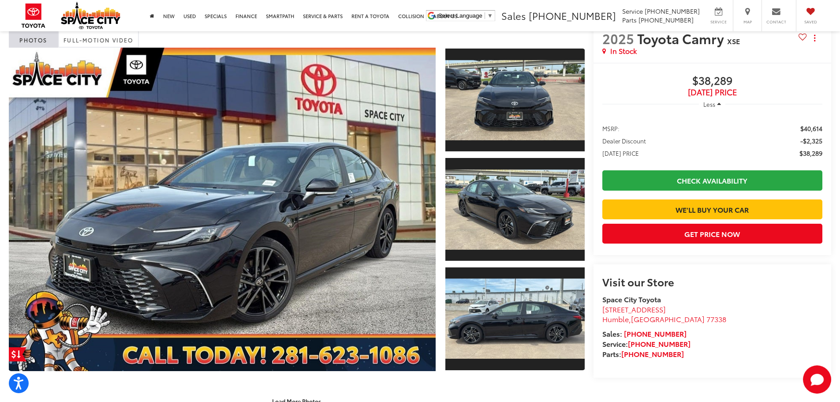
scroll to position [152, 0]
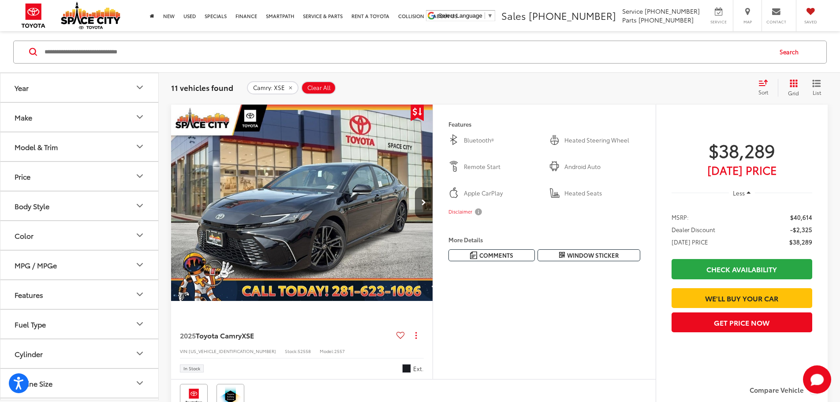
click at [141, 146] on icon "Model & Trim" at bounding box center [139, 146] width 5 height 3
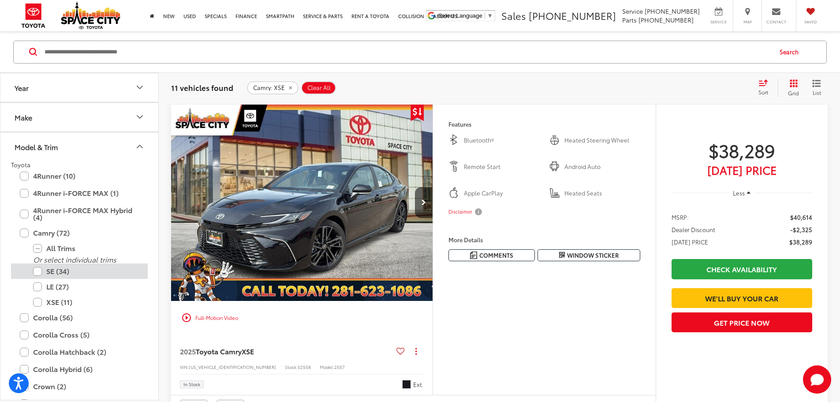
click at [38, 273] on label "SE (34)" at bounding box center [86, 270] width 106 height 15
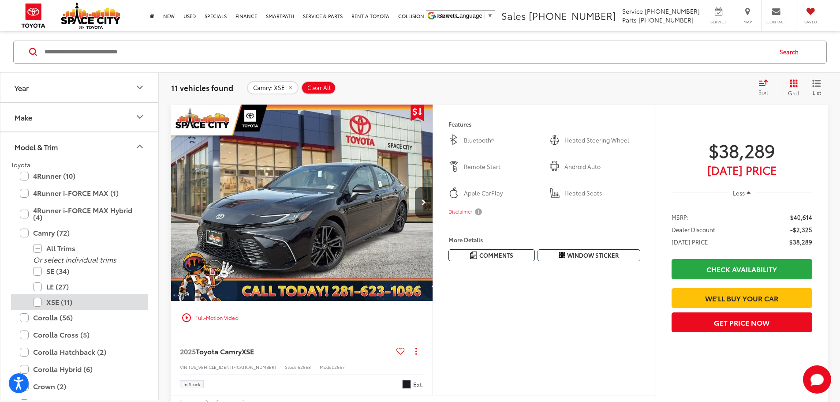
click at [37, 299] on label "XSE (11)" at bounding box center [86, 301] width 106 height 15
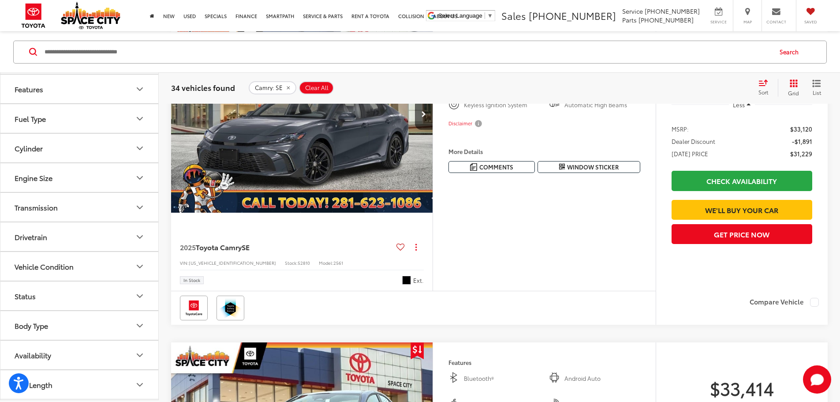
scroll to position [709, 0]
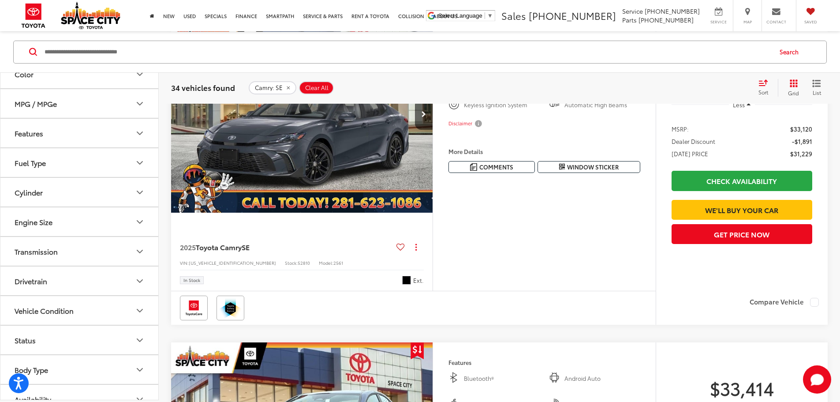
click at [134, 133] on icon "Features" at bounding box center [139, 132] width 11 height 11
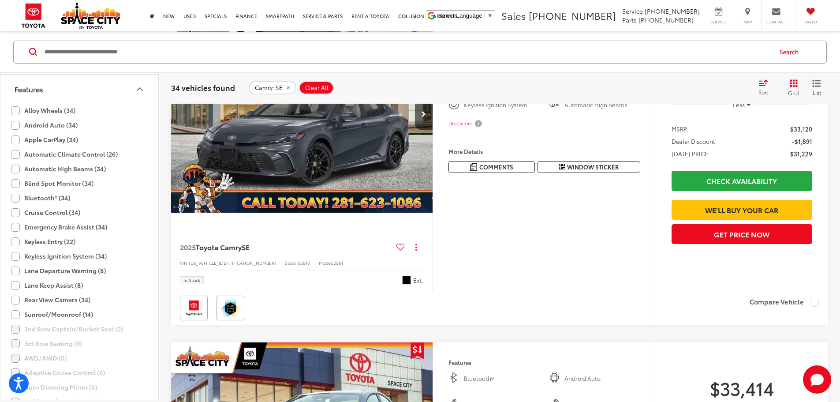
scroll to position [798, 0]
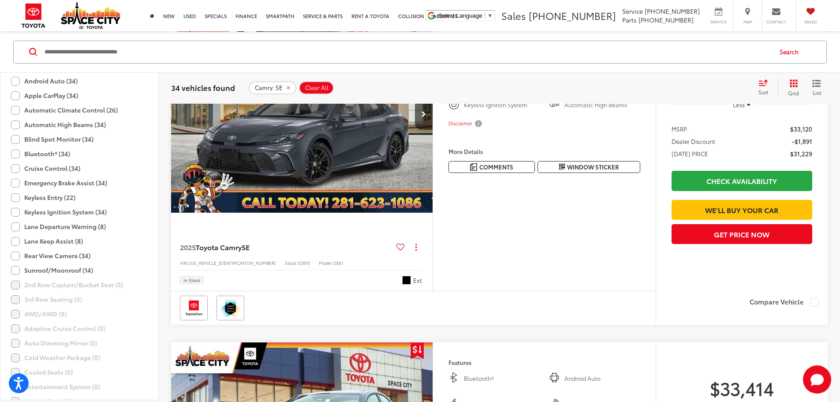
click at [83, 272] on label "Sunroof/Moonroof (14)" at bounding box center [52, 270] width 82 height 15
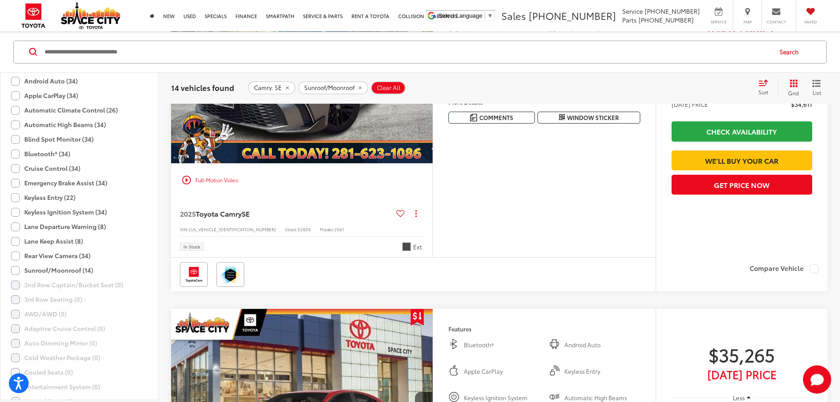
scroll to position [1231, 0]
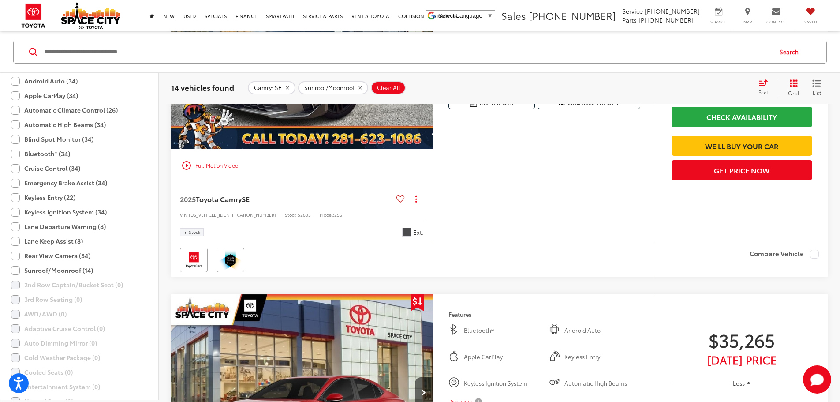
click at [433, 66] on button "Next image" at bounding box center [424, 50] width 18 height 31
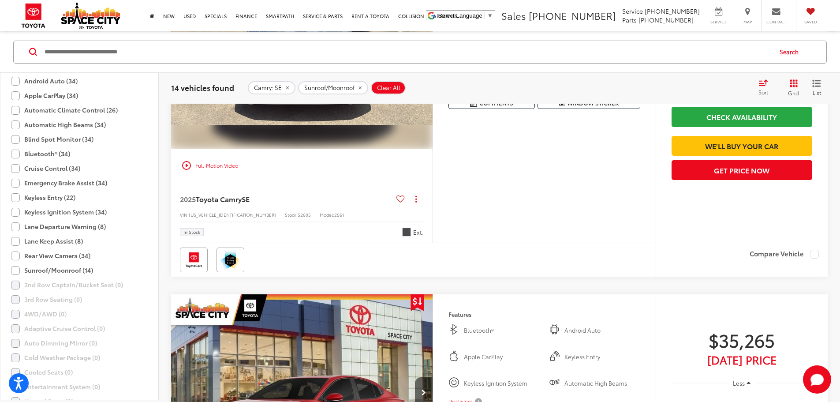
click at [433, 66] on button "Next image" at bounding box center [424, 50] width 18 height 31
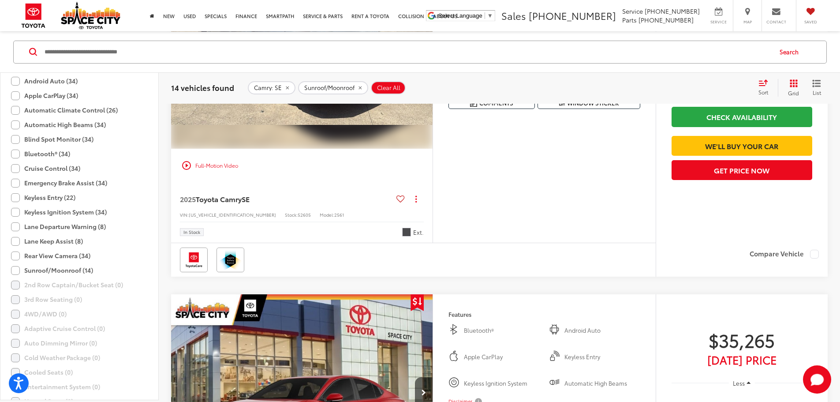
scroll to position [0, 669]
click at [433, 66] on button "Next image" at bounding box center [424, 50] width 18 height 31
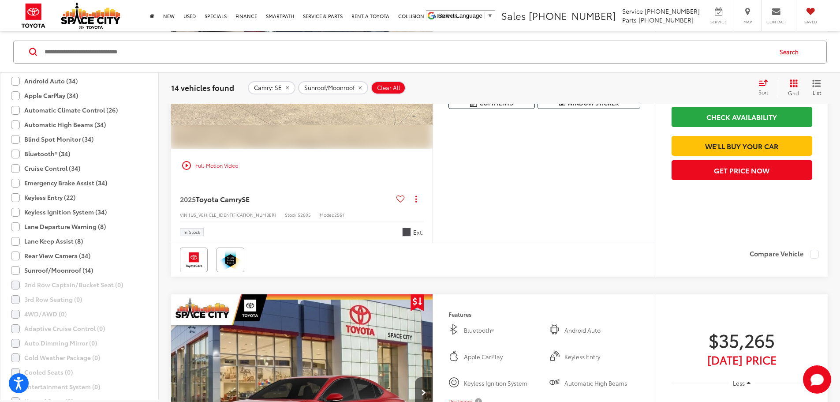
click at [433, 66] on button "Next image" at bounding box center [424, 50] width 18 height 31
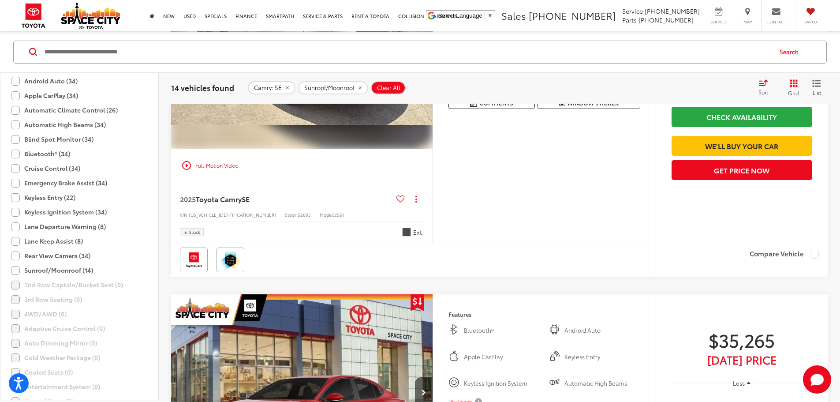
click at [433, 66] on button "Next image" at bounding box center [424, 50] width 18 height 31
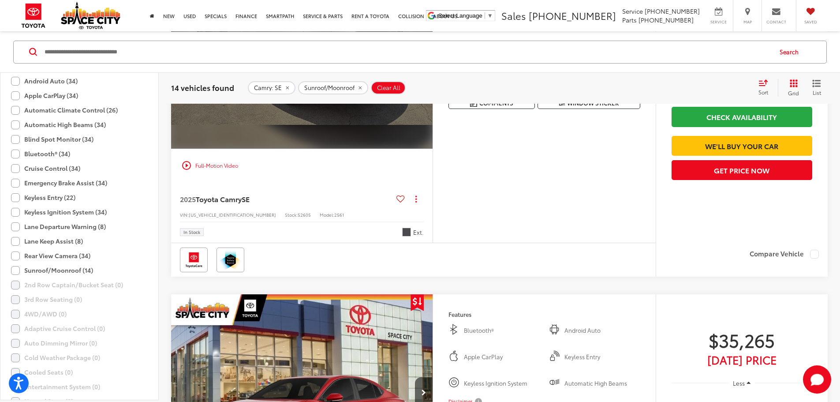
scroll to position [0, 1672]
click at [432, 149] on div "View More" at bounding box center [300, 50] width 263 height 197
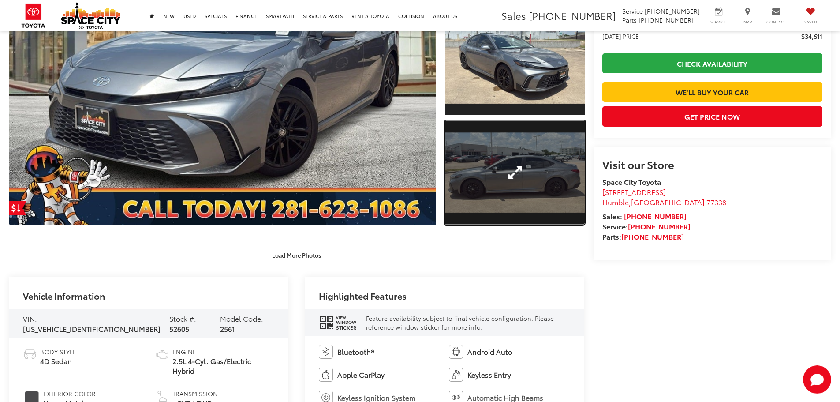
click at [482, 201] on link "Expand Photo 3" at bounding box center [514, 172] width 139 height 105
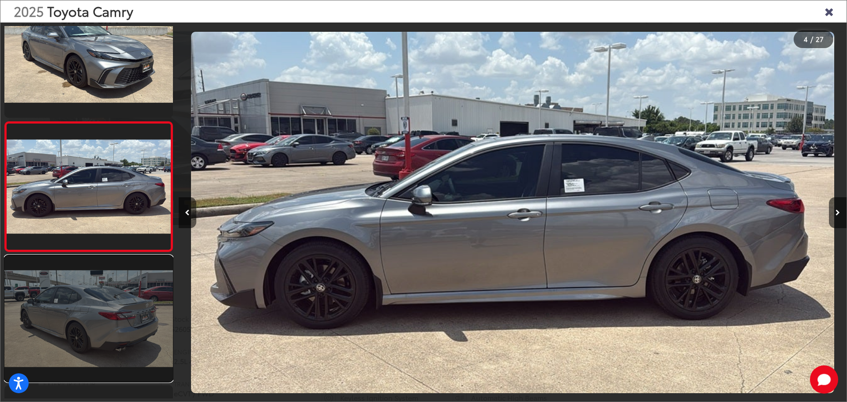
click at [97, 306] on link at bounding box center [88, 318] width 168 height 126
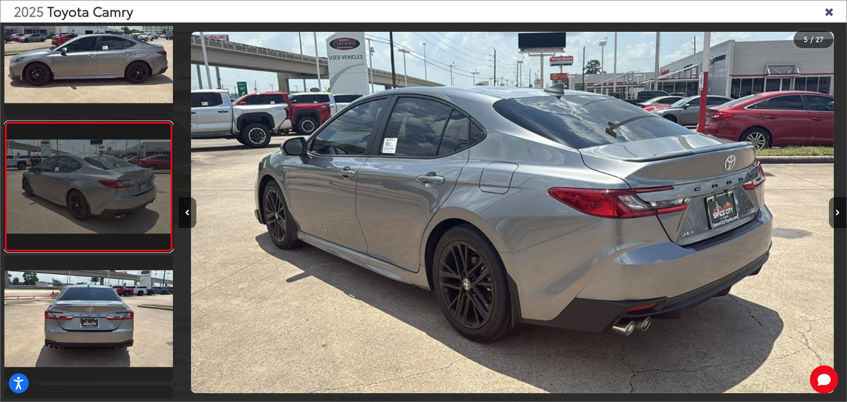
scroll to position [468, 0]
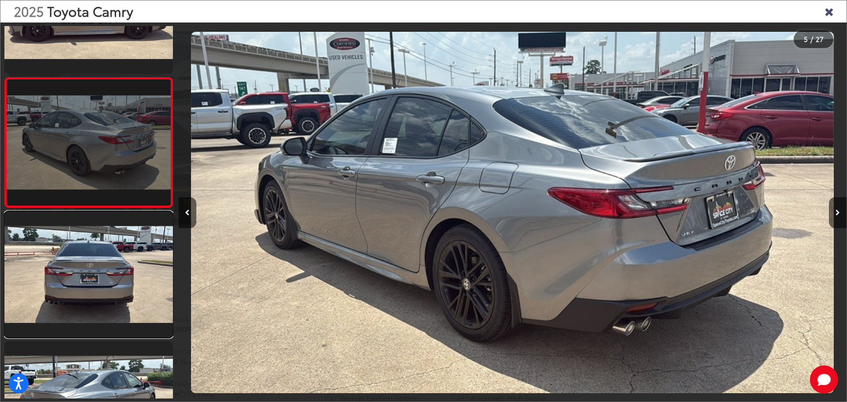
click at [97, 306] on link at bounding box center [88, 274] width 168 height 126
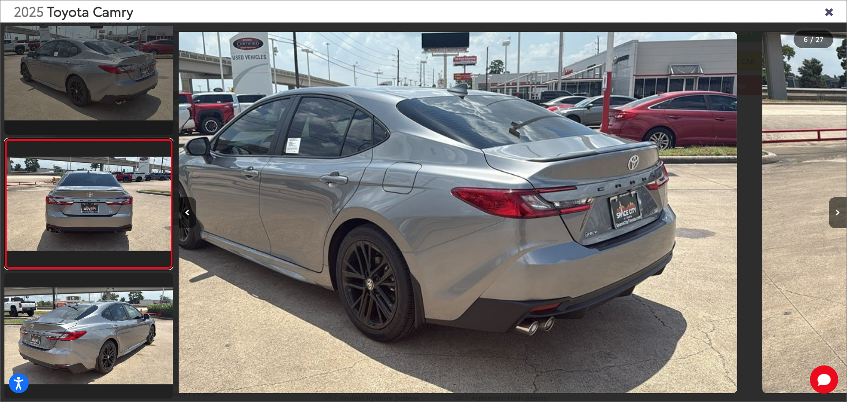
scroll to position [554, 0]
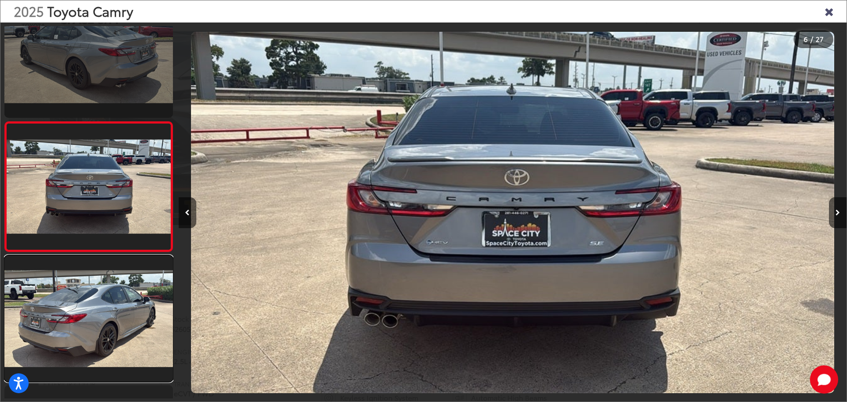
click at [97, 306] on link at bounding box center [88, 318] width 168 height 126
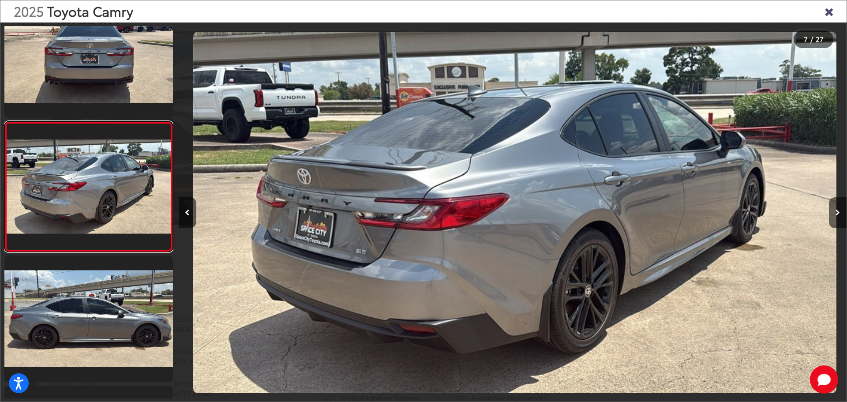
scroll to position [0, 4006]
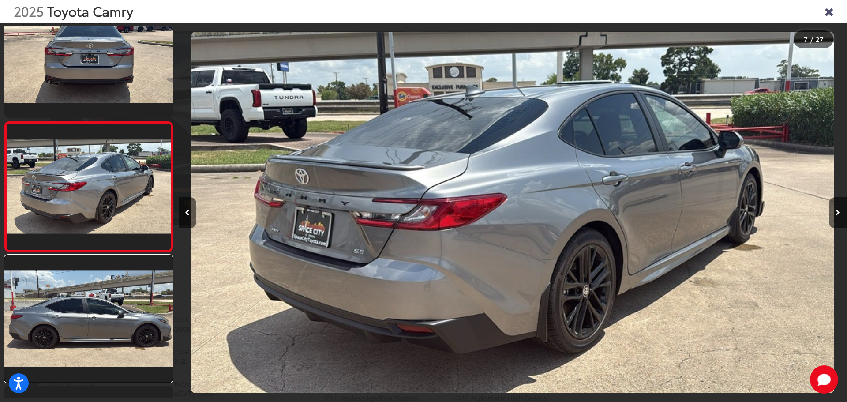
click at [97, 306] on link at bounding box center [88, 318] width 168 height 126
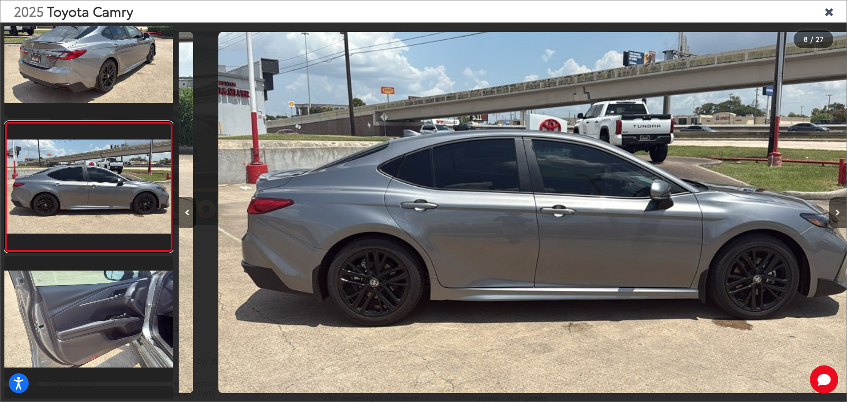
scroll to position [0, 4674]
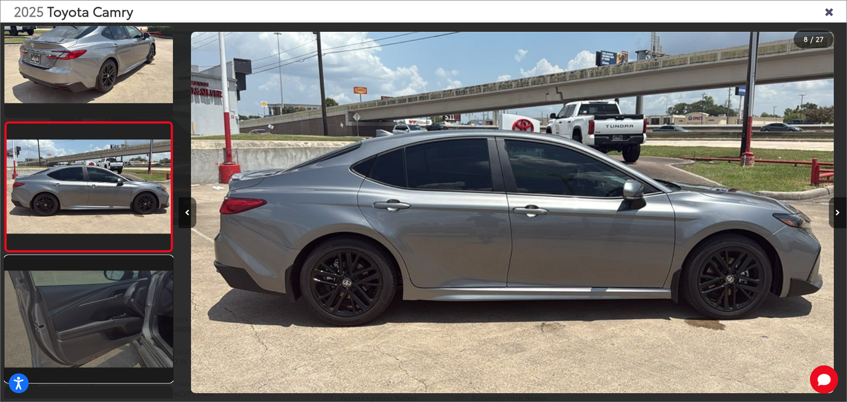
click at [97, 306] on link at bounding box center [88, 319] width 168 height 126
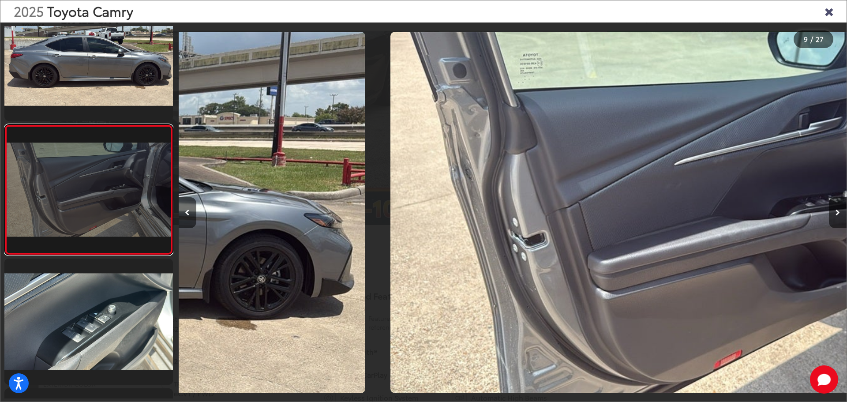
scroll to position [943, 0]
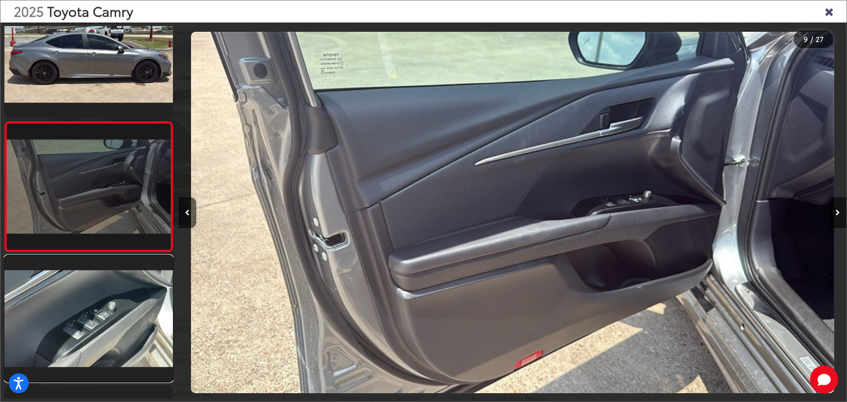
click at [97, 306] on link at bounding box center [88, 318] width 168 height 126
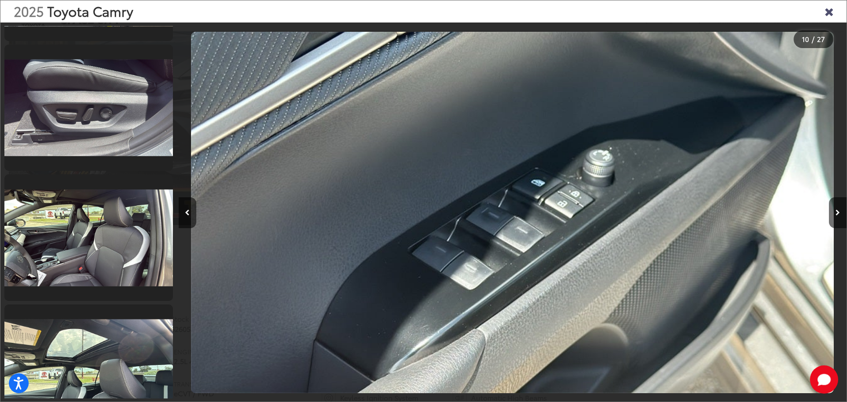
scroll to position [1558, 0]
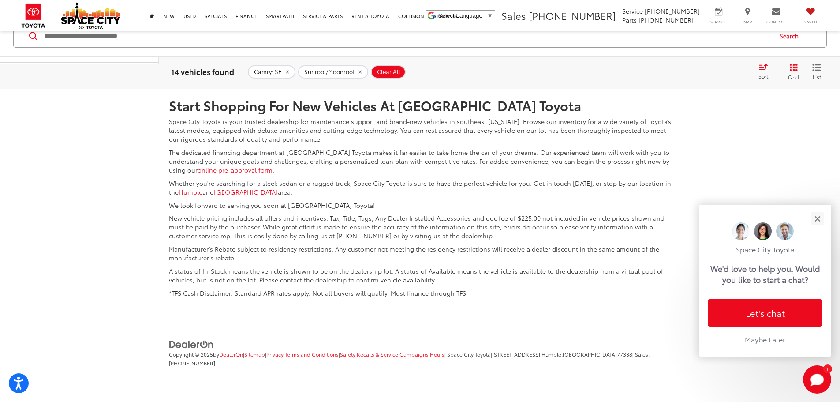
scroll to position [4670, 0]
click at [708, 31] on link "2" at bounding box center [715, 23] width 14 height 16
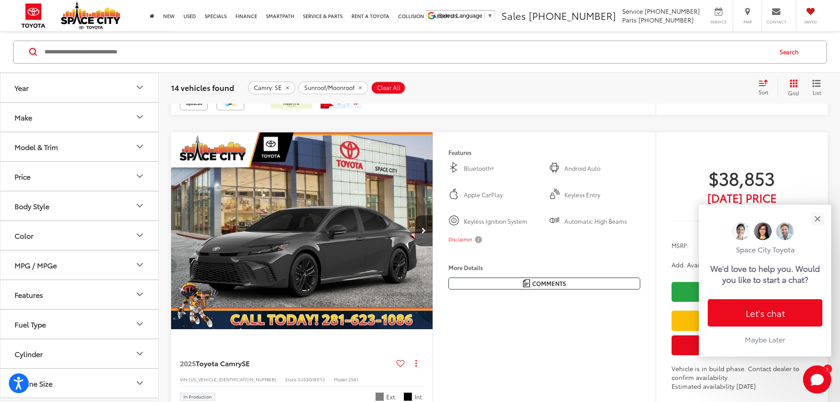
scroll to position [437, 0]
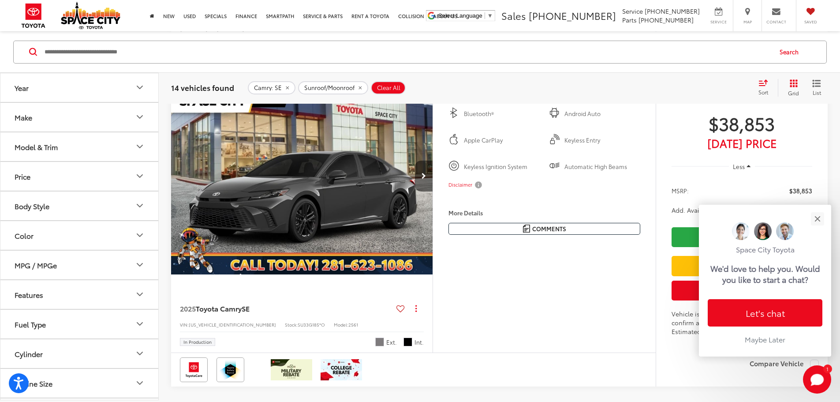
click at [433, 191] on button "Next image" at bounding box center [424, 176] width 18 height 31
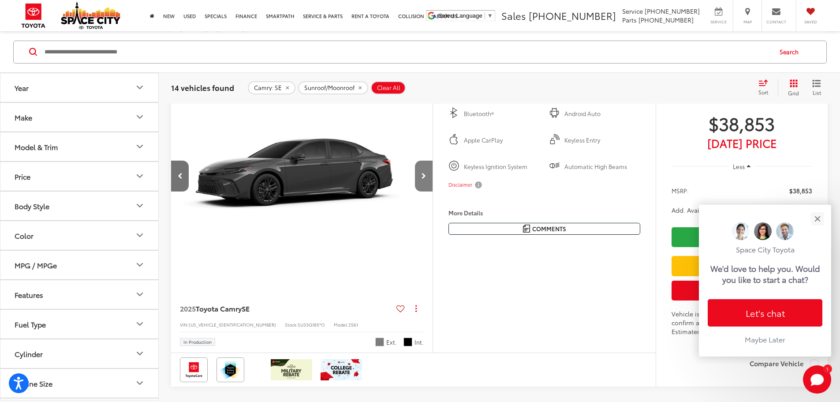
click at [433, 191] on button "Next image" at bounding box center [424, 176] width 18 height 31
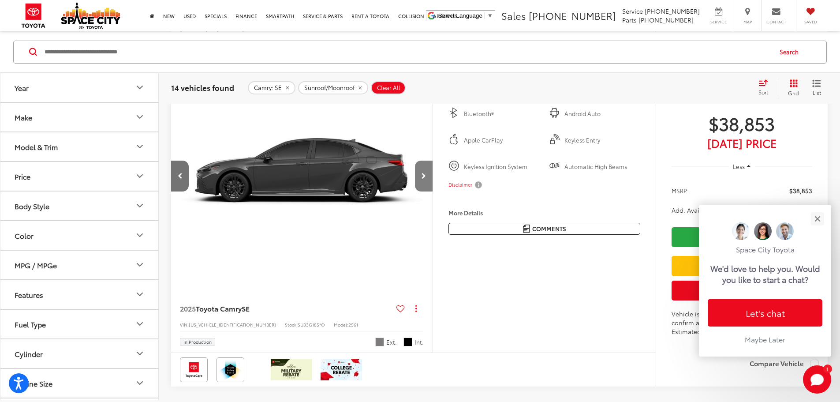
click at [433, 191] on button "Next image" at bounding box center [424, 176] width 18 height 31
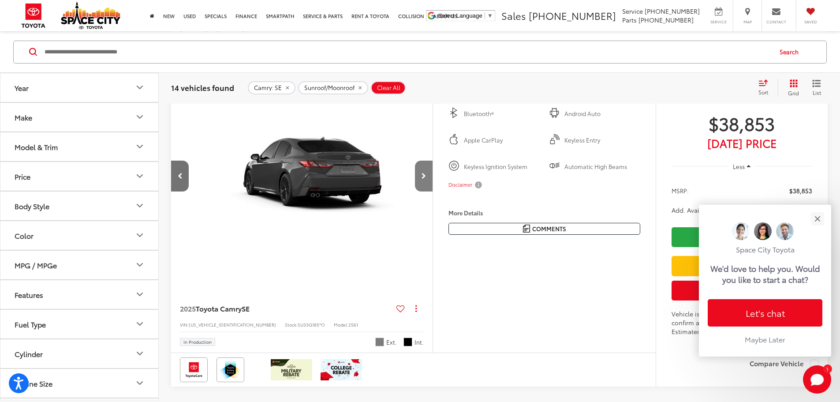
click at [433, 191] on button "Next image" at bounding box center [424, 176] width 18 height 31
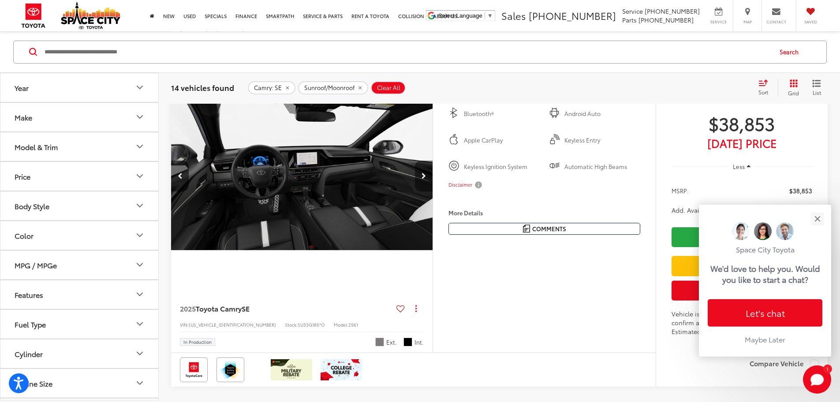
scroll to position [0, 1337]
click at [433, 191] on button "Next image" at bounding box center [424, 176] width 18 height 31
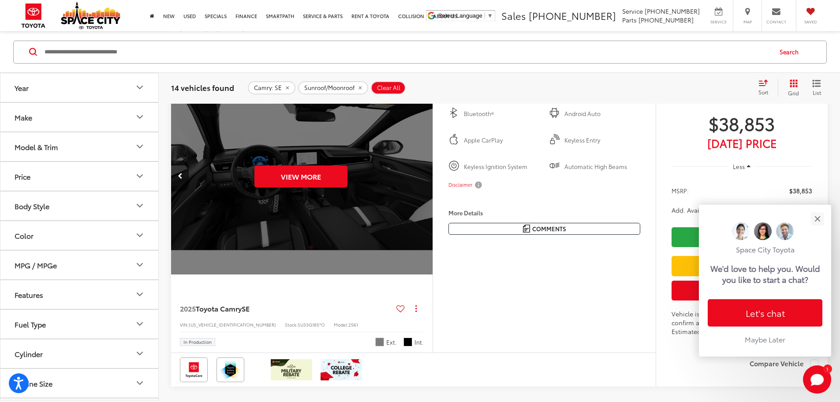
scroll to position [0, 1672]
click at [432, 246] on div "View More" at bounding box center [300, 176] width 263 height 197
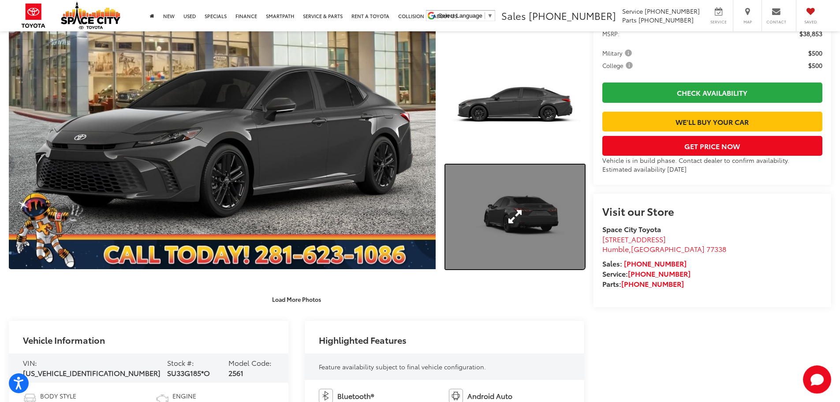
click at [463, 226] on link "Expand Photo 3" at bounding box center [514, 216] width 139 height 105
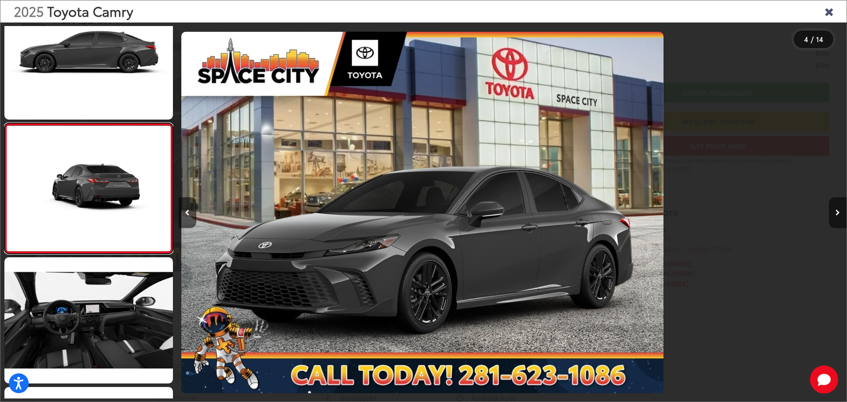
scroll to position [295, 0]
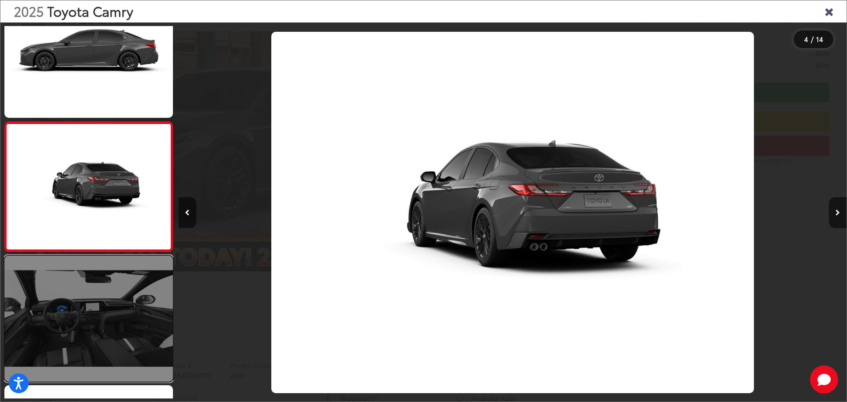
click at [129, 299] on link at bounding box center [88, 318] width 168 height 126
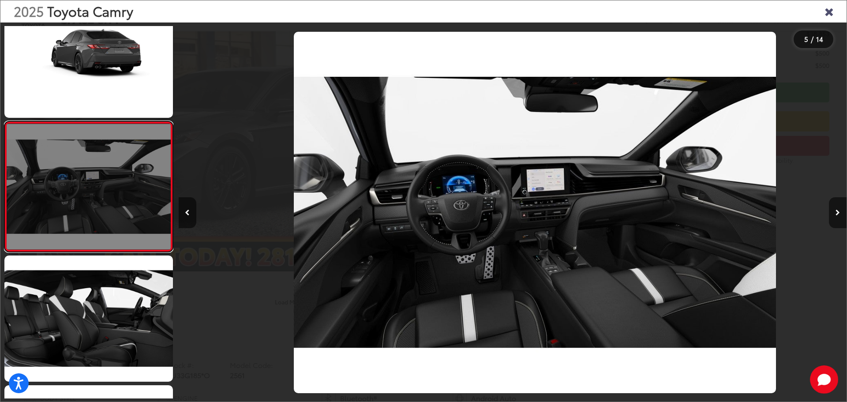
scroll to position [0, 2671]
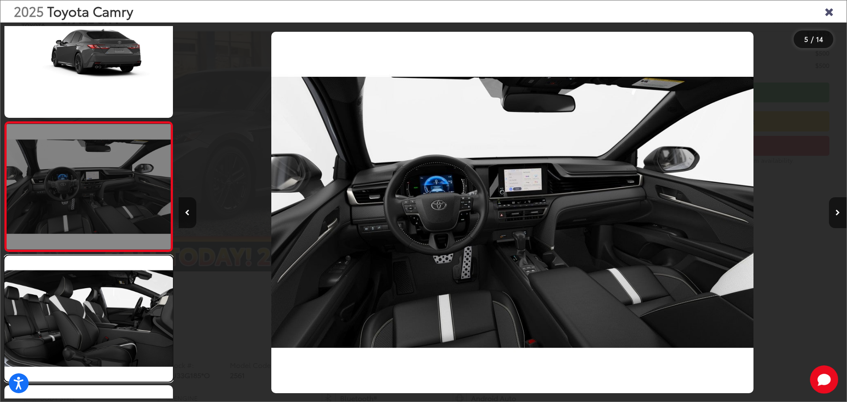
click at [129, 299] on link at bounding box center [88, 318] width 168 height 126
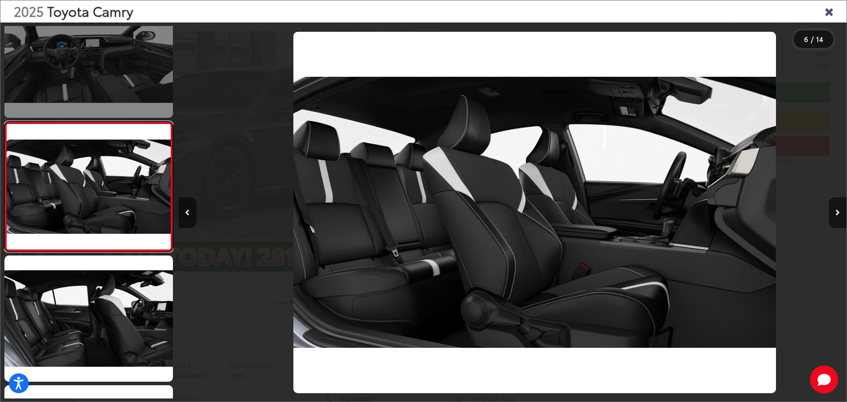
scroll to position [0, 3339]
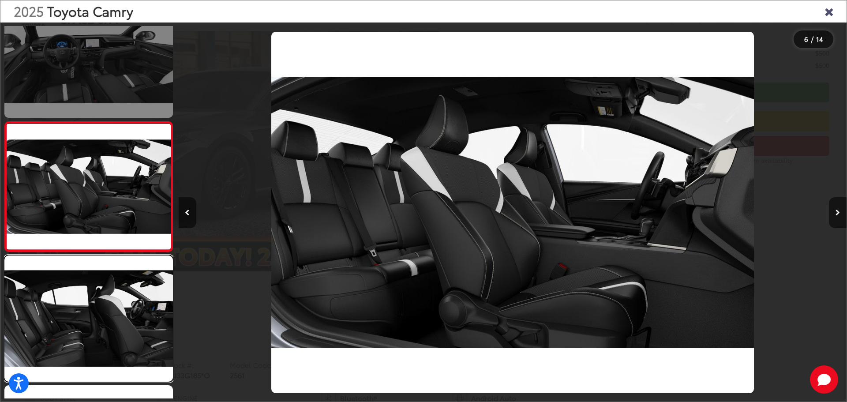
click at [129, 299] on link at bounding box center [88, 318] width 168 height 126
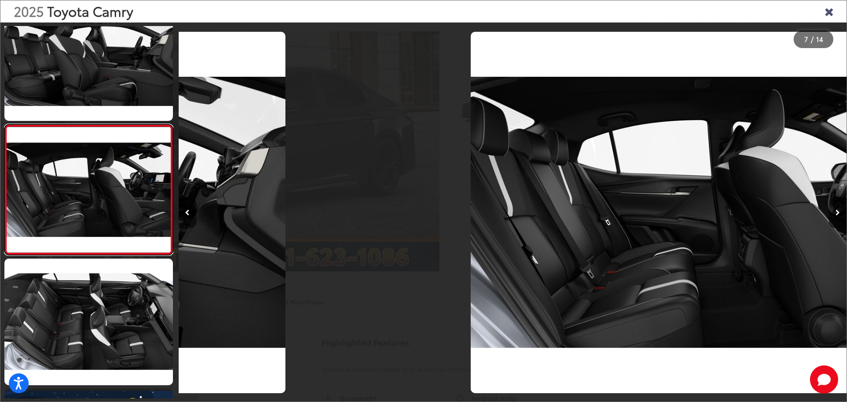
scroll to position [683, 0]
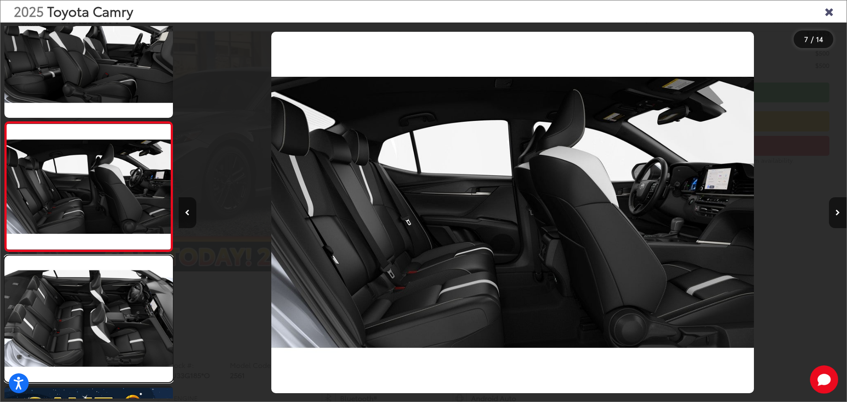
click at [129, 299] on link at bounding box center [88, 318] width 168 height 126
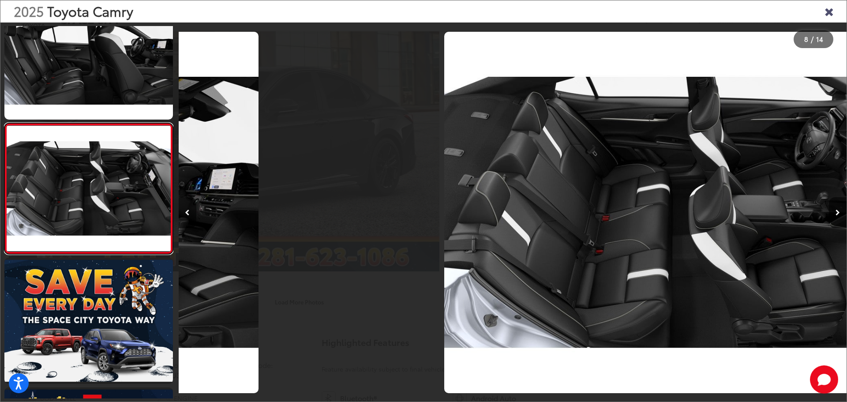
scroll to position [813, 0]
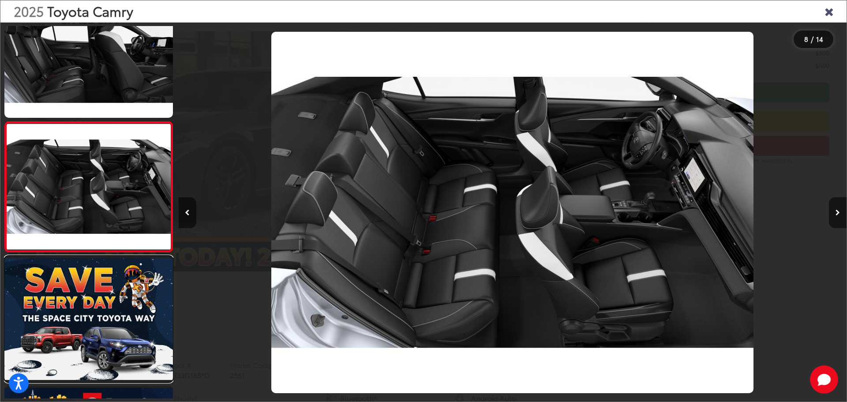
click at [129, 299] on link at bounding box center [88, 319] width 168 height 126
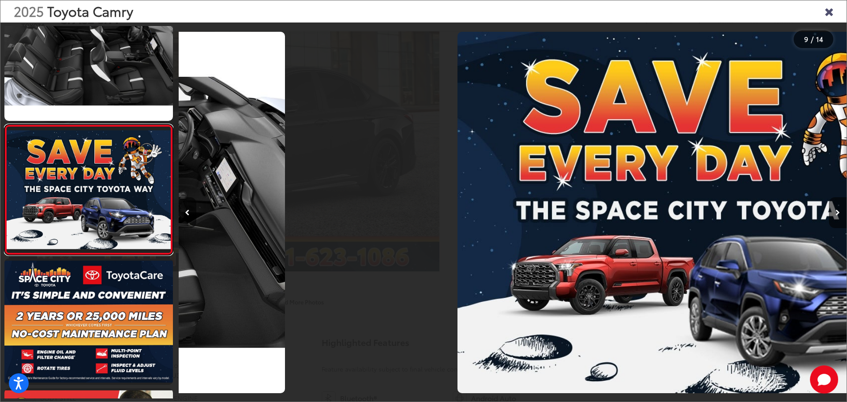
scroll to position [943, 0]
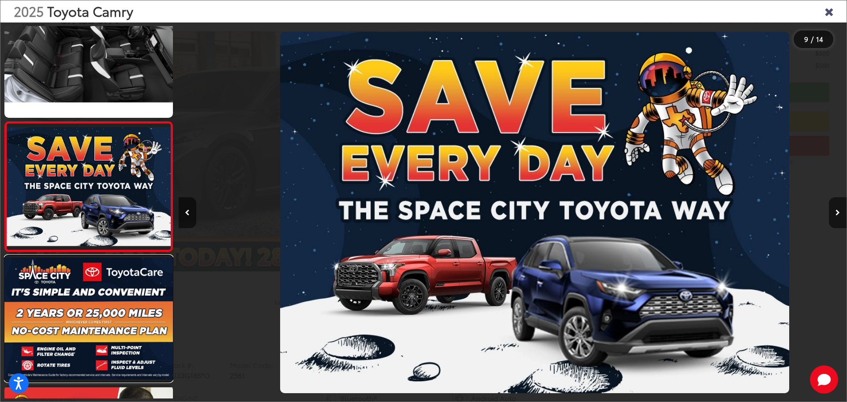
click at [129, 299] on link at bounding box center [88, 318] width 168 height 126
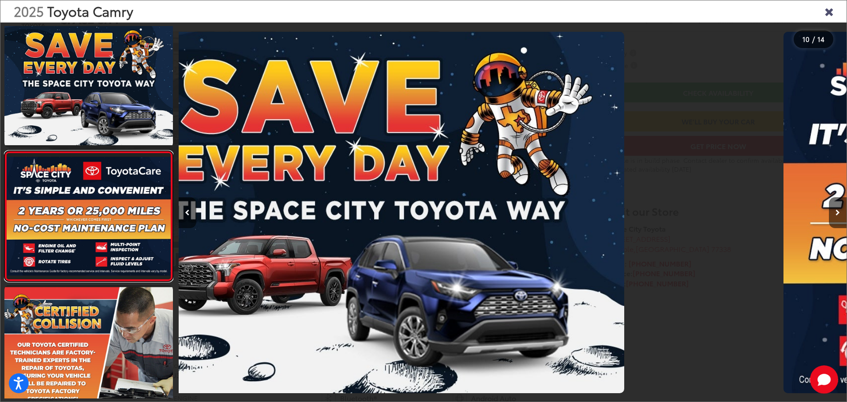
scroll to position [1073, 0]
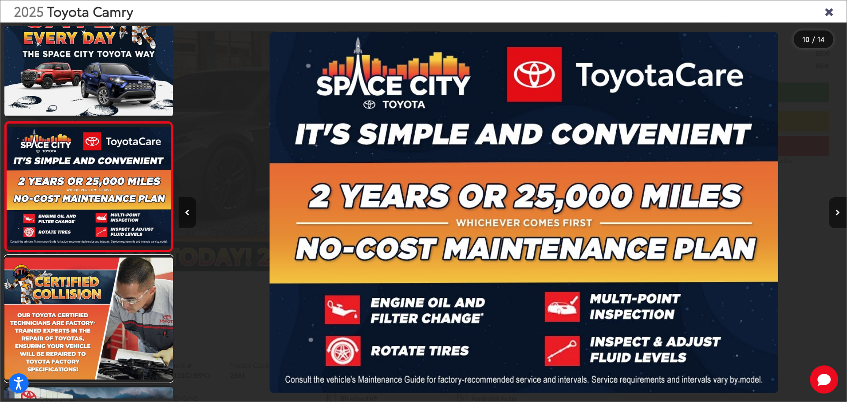
click at [129, 299] on link at bounding box center [88, 318] width 168 height 126
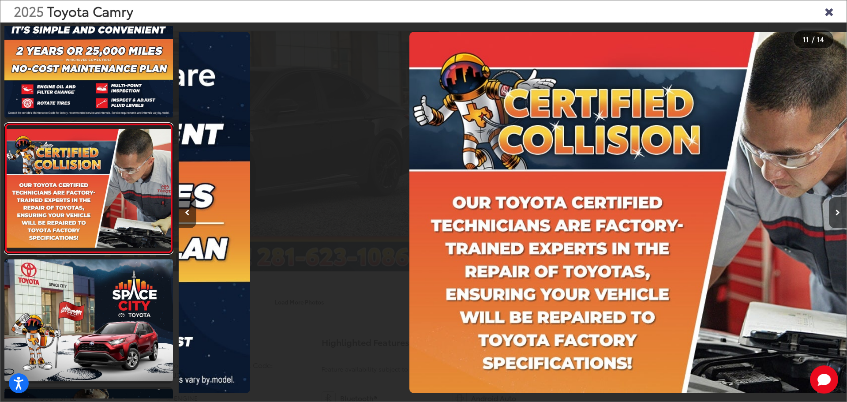
scroll to position [1202, 0]
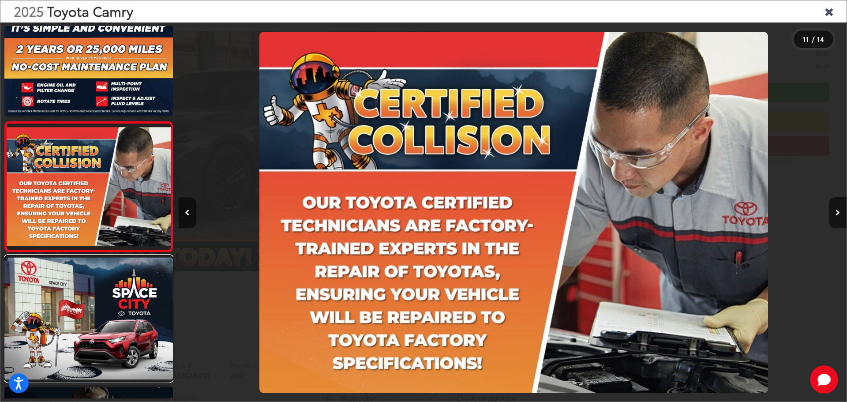
click at [129, 299] on link at bounding box center [88, 318] width 168 height 126
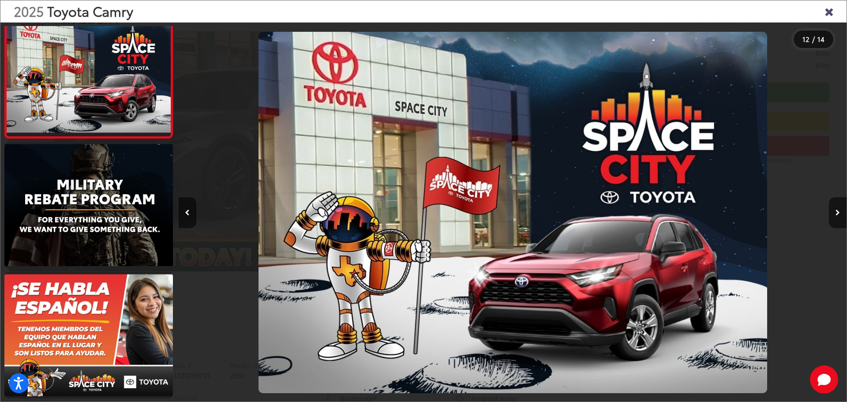
click at [827, 12] on icon "Close gallery" at bounding box center [828, 10] width 9 height 11
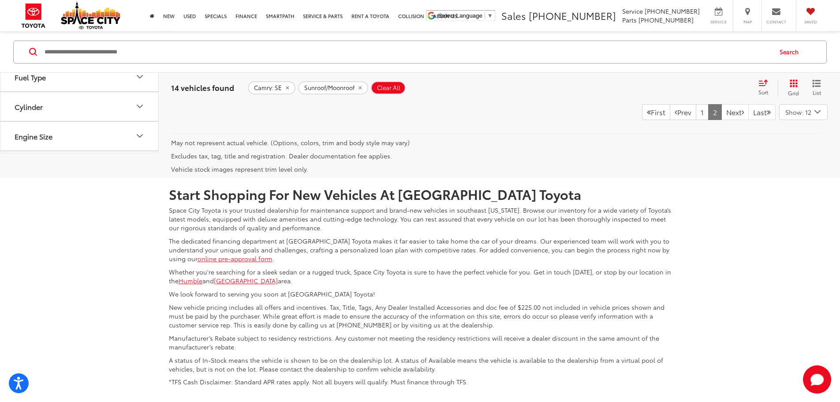
scroll to position [922, 0]
